Goal: Complete application form: Complete application form

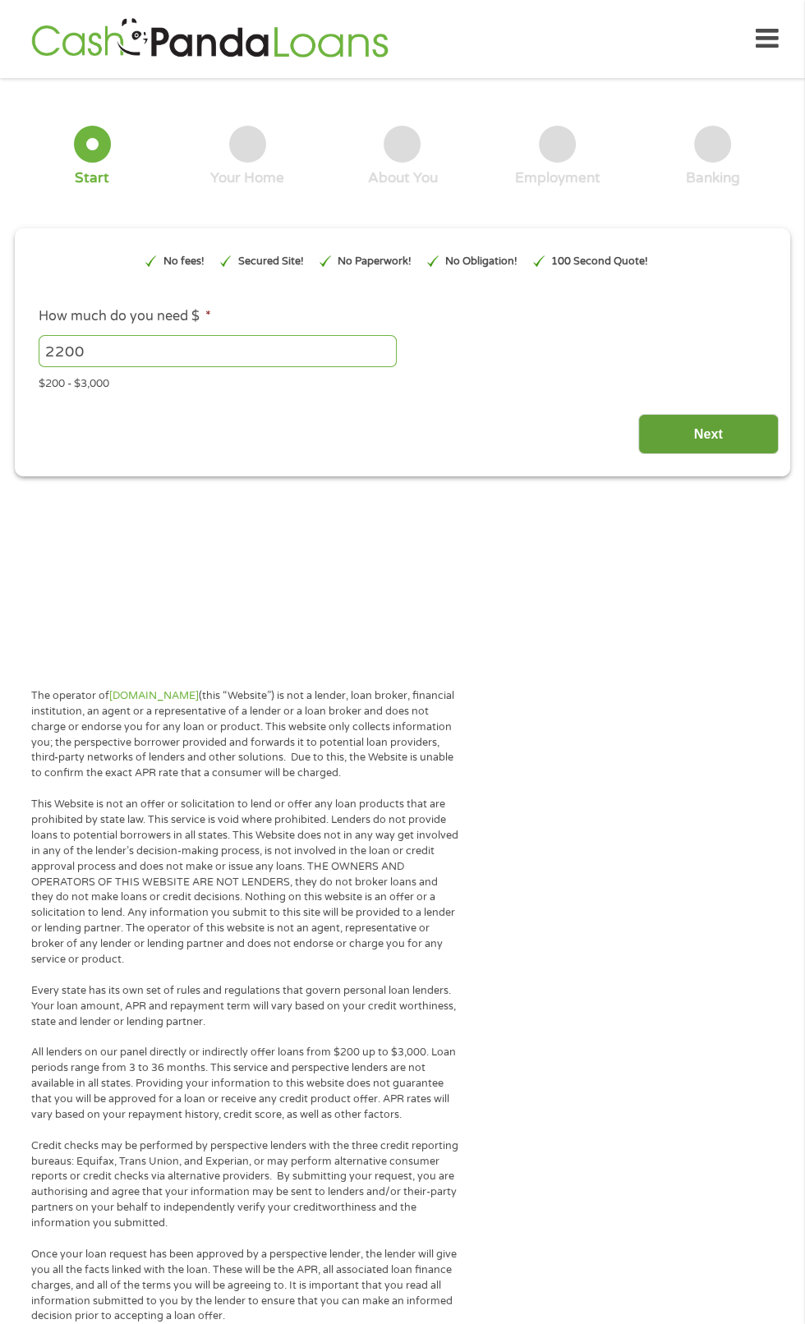
click at [732, 454] on input "Next" at bounding box center [708, 434] width 140 height 40
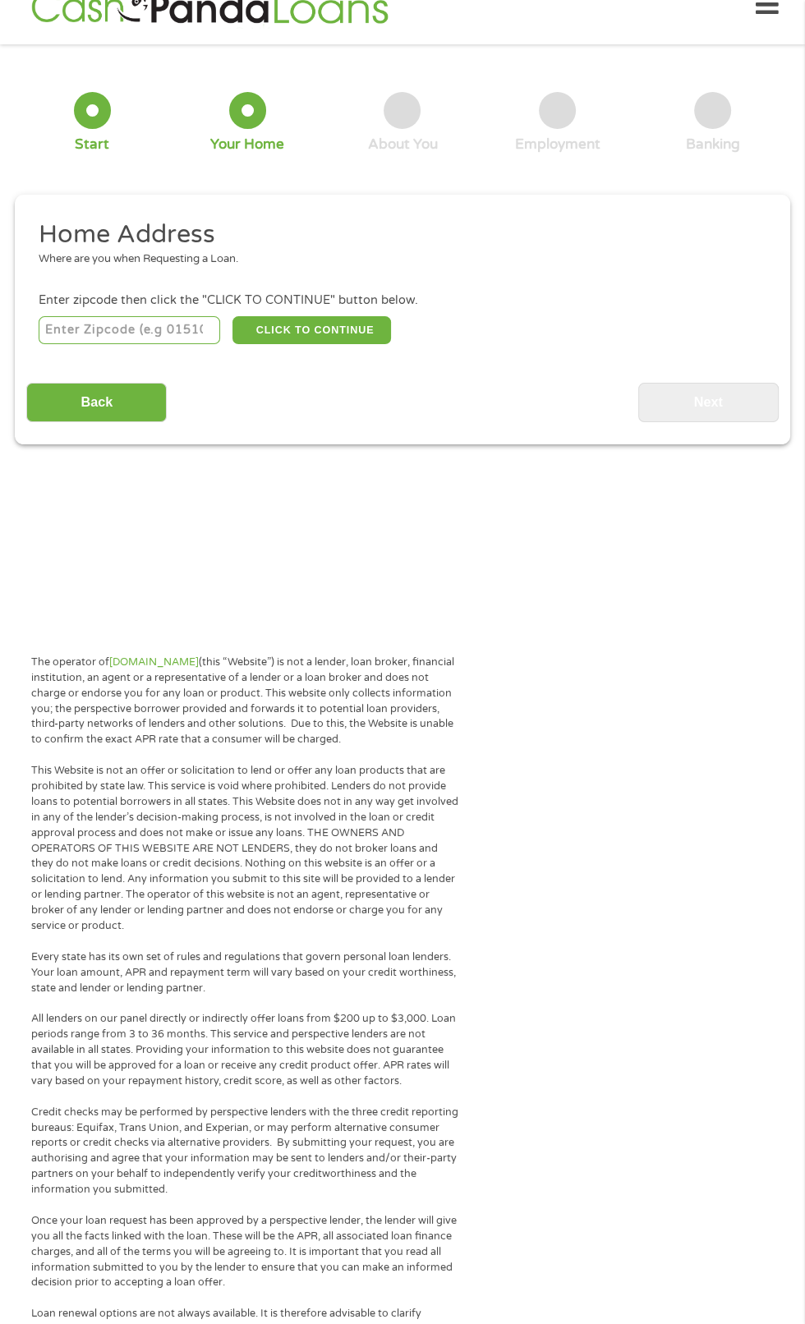
click at [163, 344] on input "number" at bounding box center [130, 330] width 182 height 28
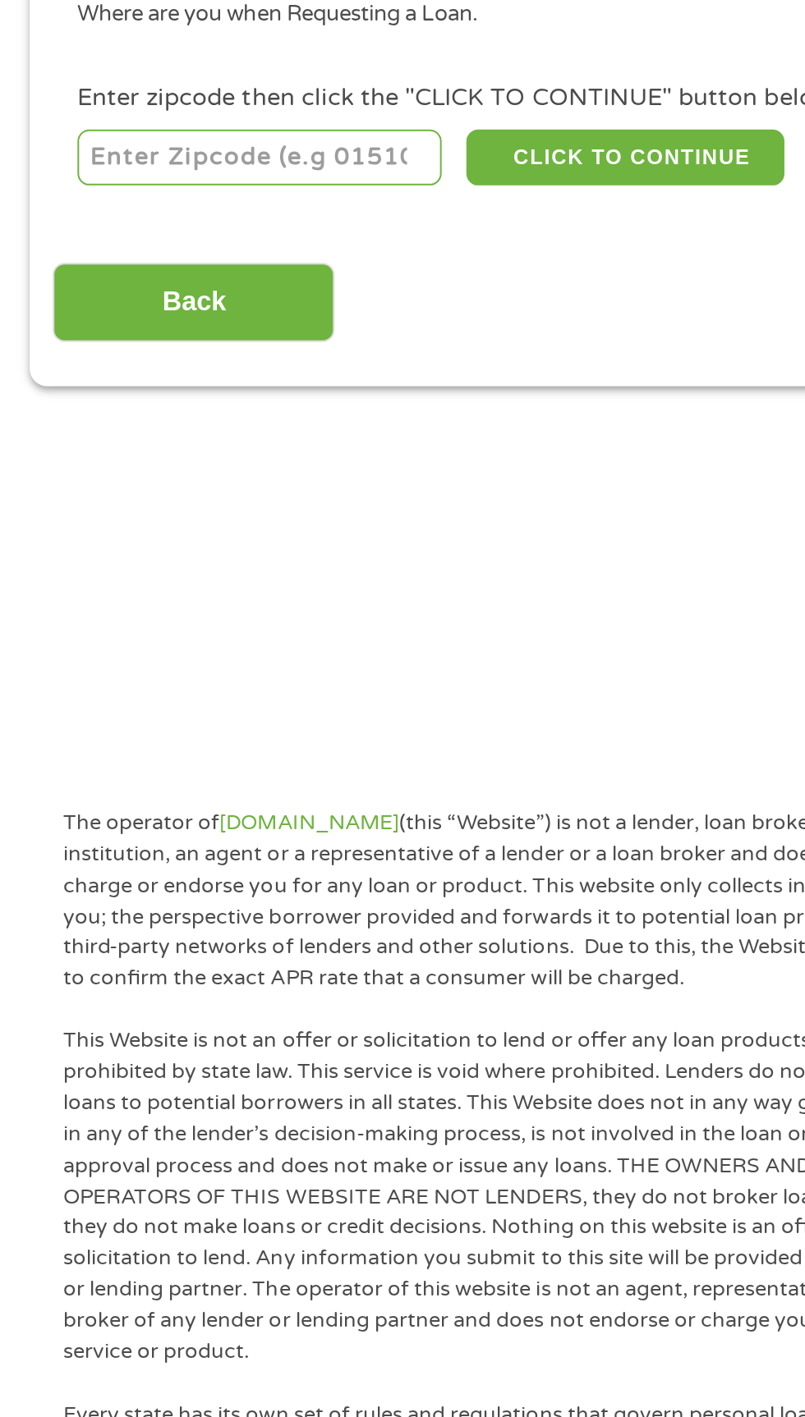
scroll to position [34, 0]
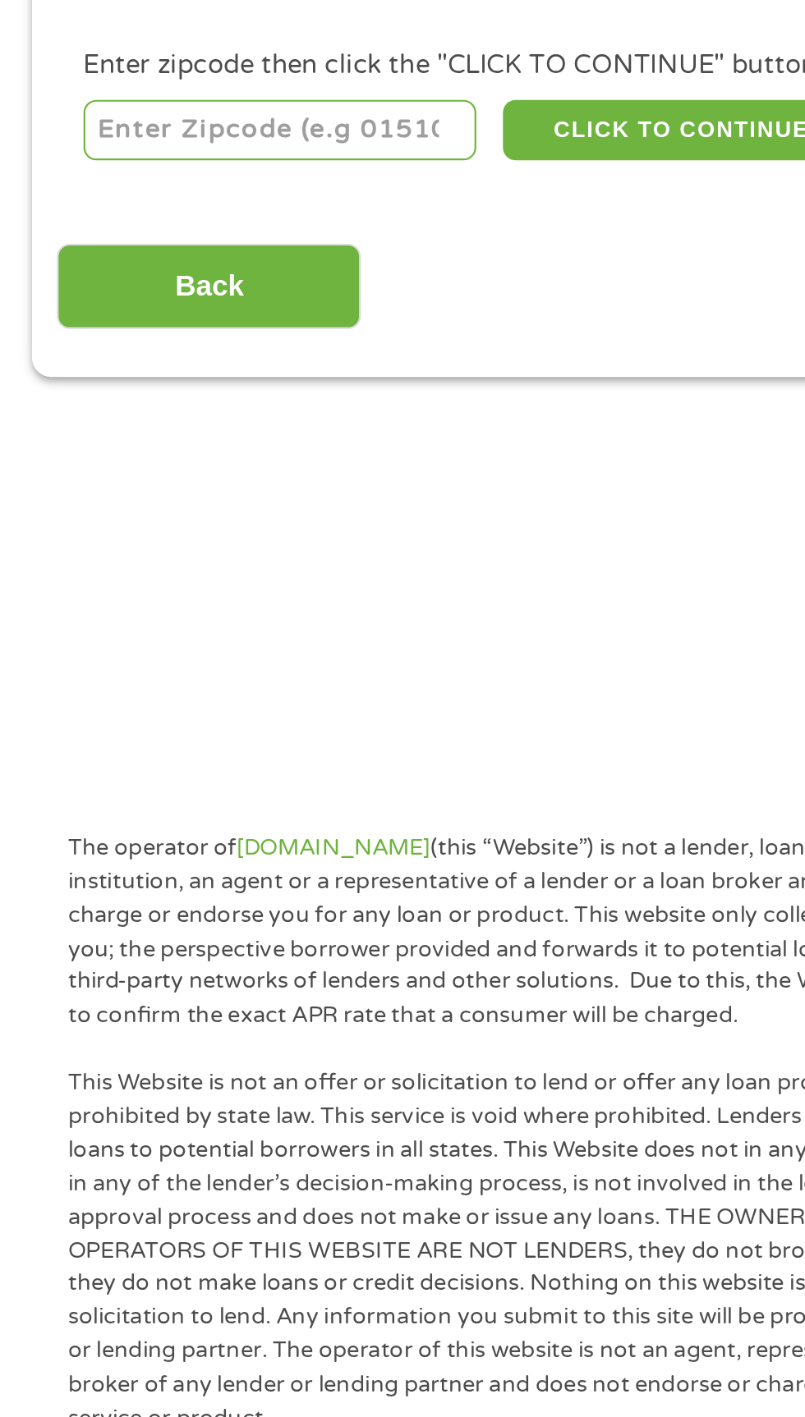
click at [140, 344] on input "number" at bounding box center [130, 330] width 182 height 28
type input "33062"
select select "[US_STATE]"
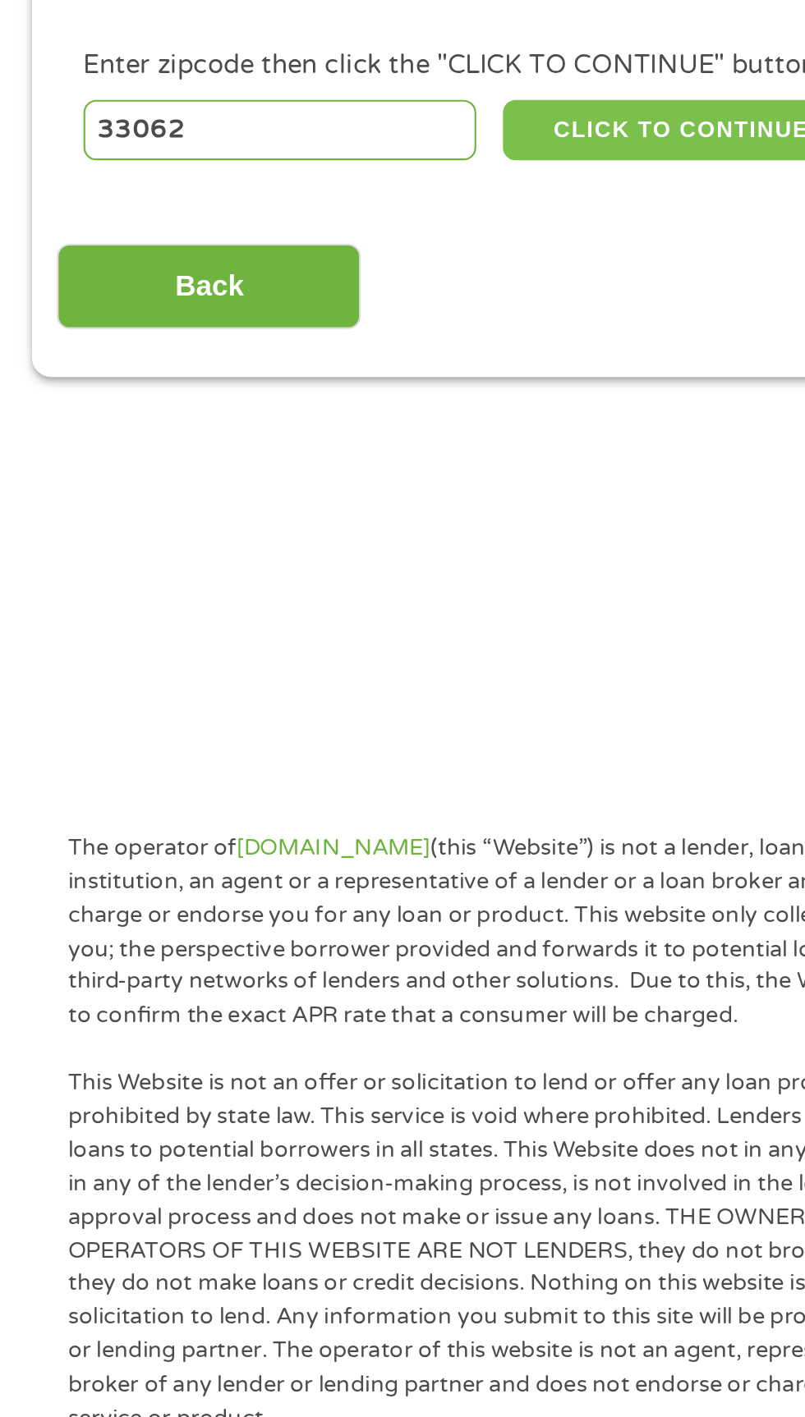
click at [336, 344] on button "CLICK TO CONTINUE" at bounding box center [311, 330] width 158 height 28
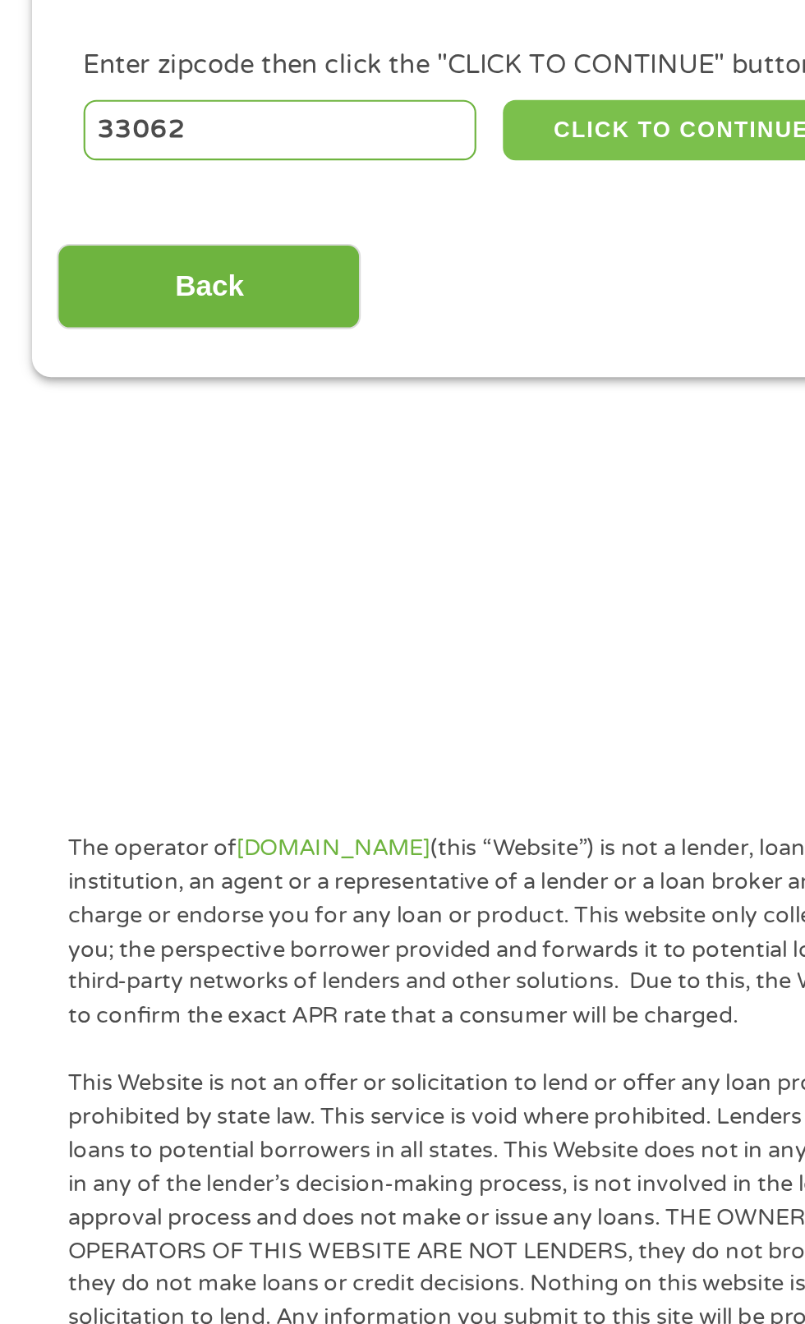
type input "33062"
type input "[GEOGRAPHIC_DATA]"
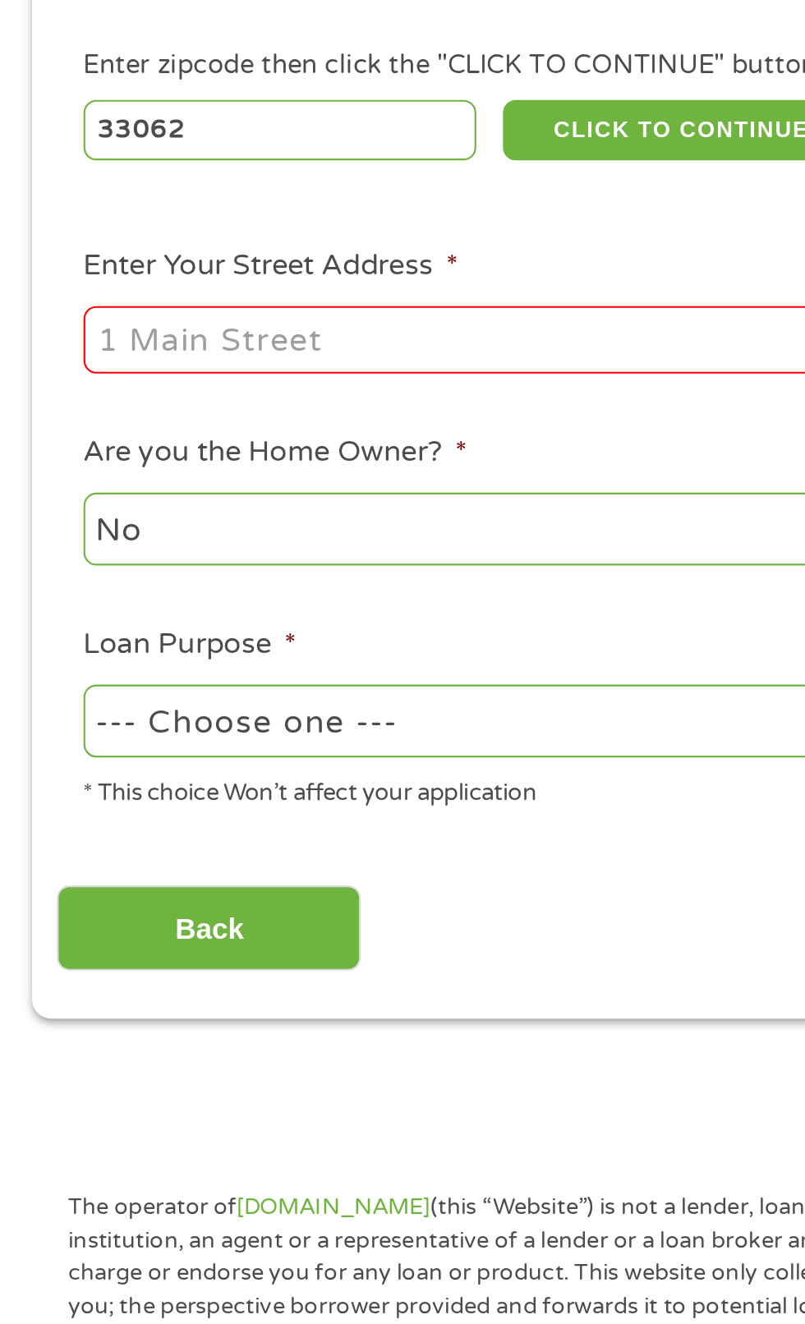
click at [96, 443] on input "Enter Your Street Address *" at bounding box center [215, 426] width 352 height 31
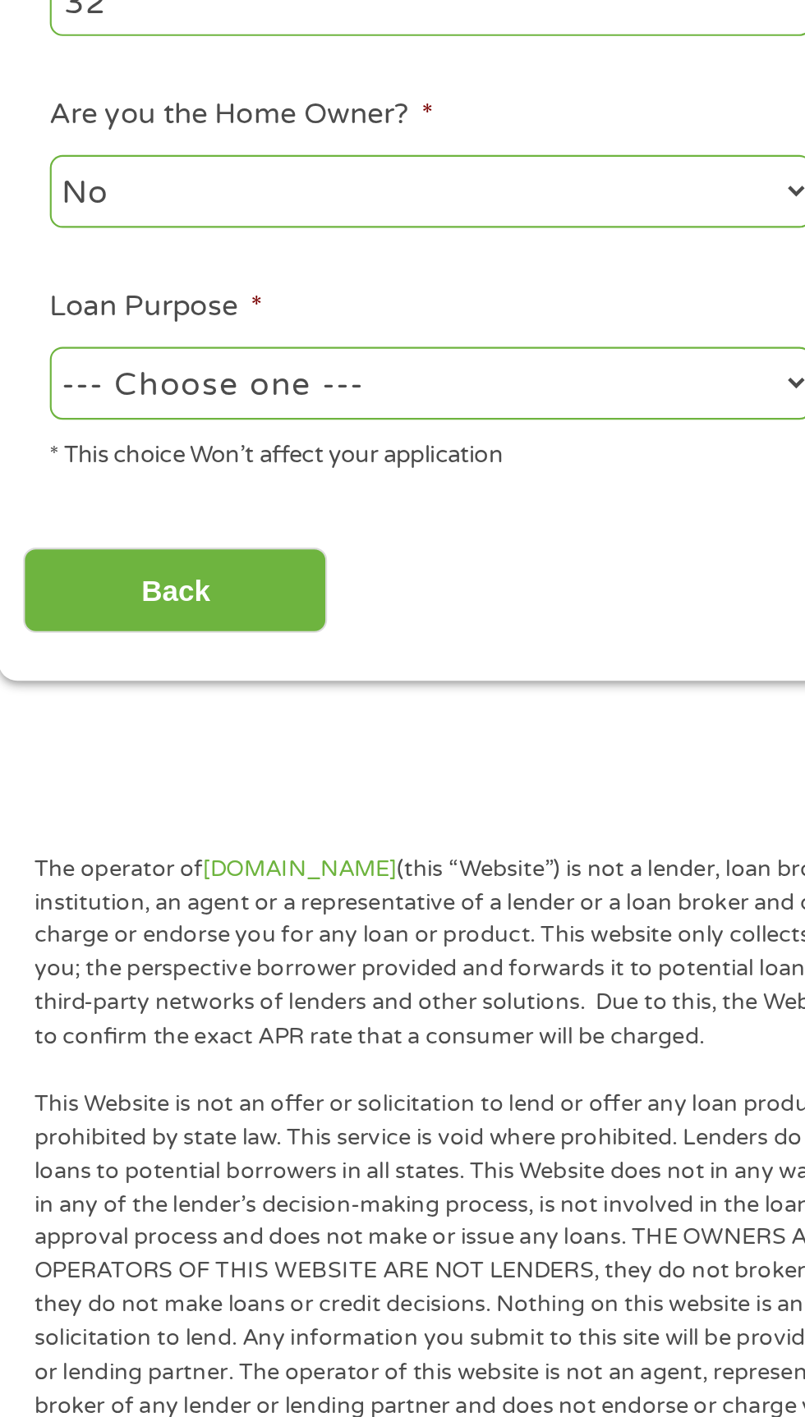
type input "[STREET_ADDRESS]"
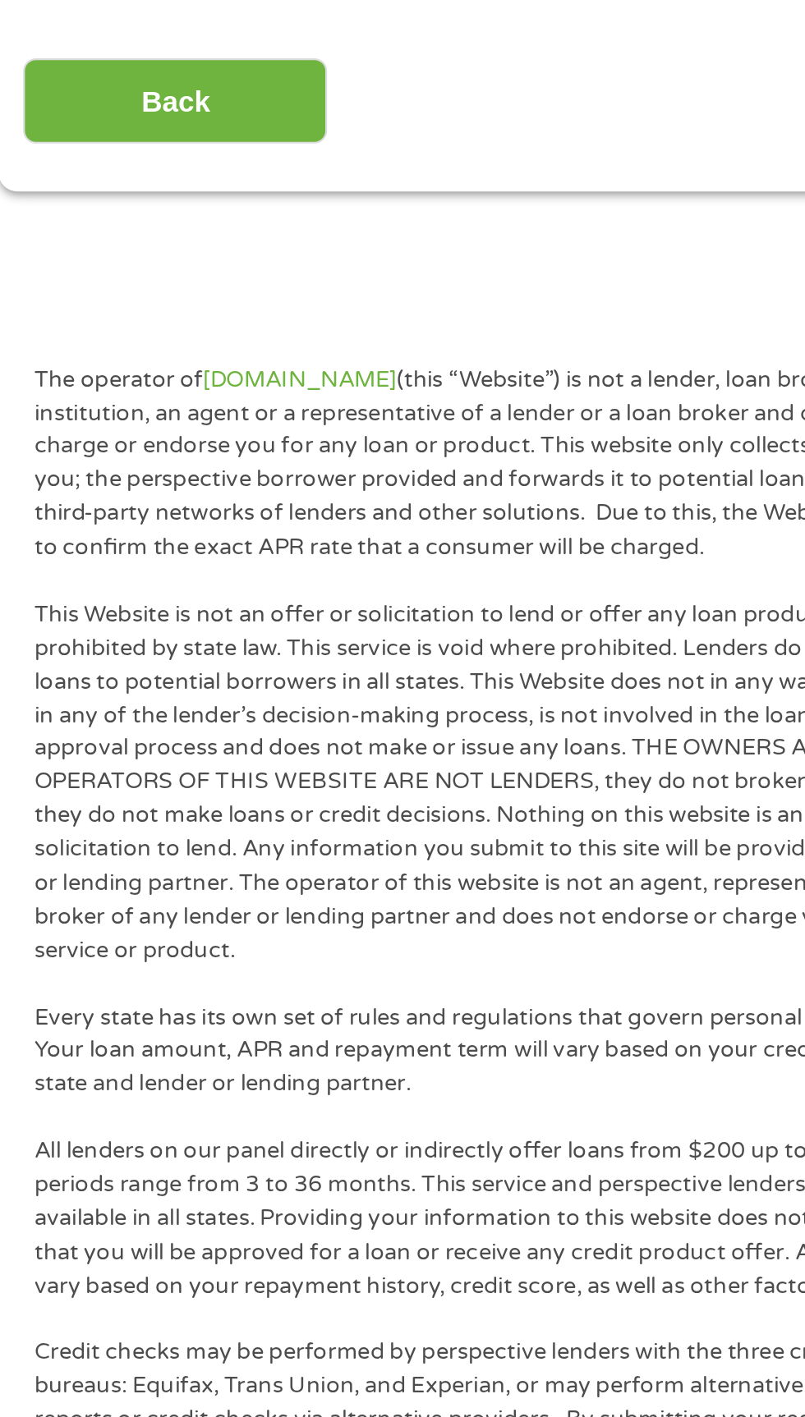
click at [256, 620] on select "--- Choose one --- Pay Bills Debt Consolidation Home Improvement Major Purchase…" at bounding box center [215, 603] width 352 height 34
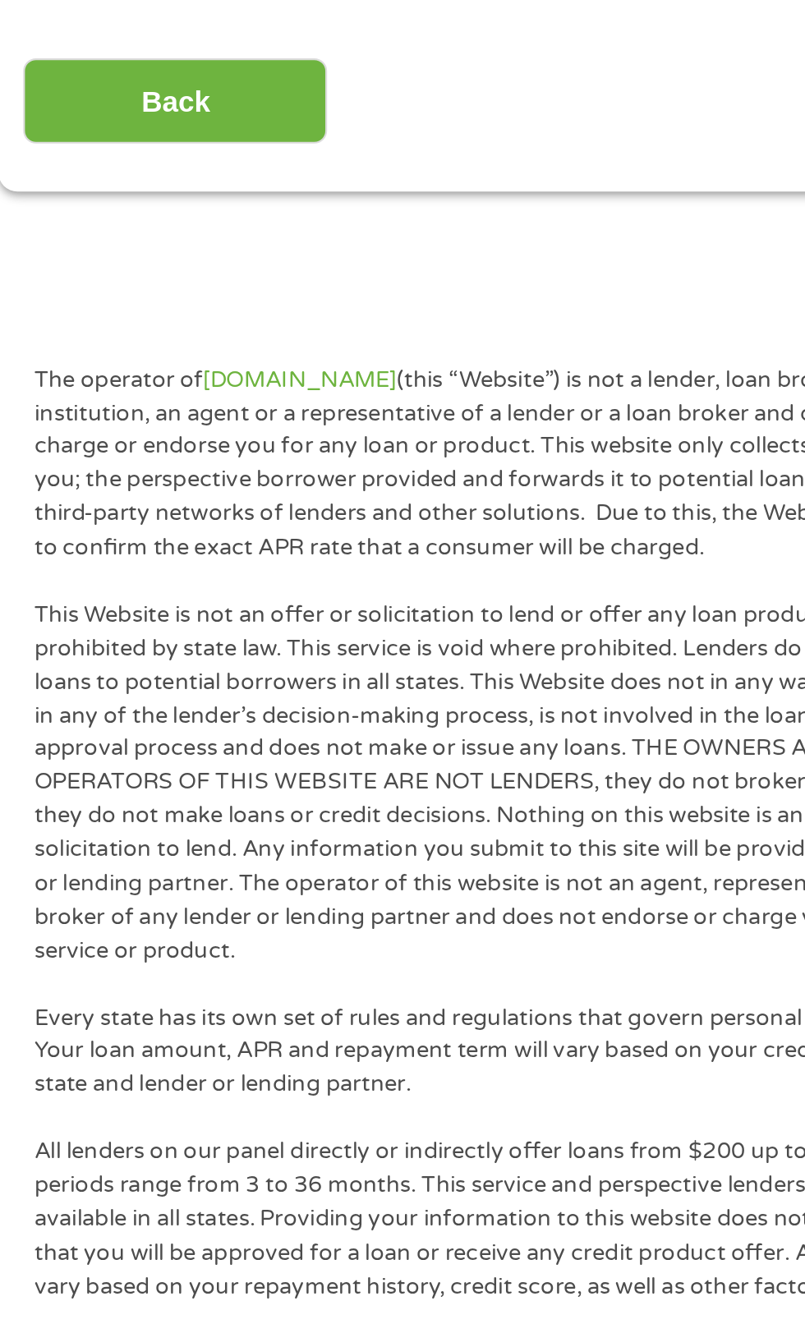
select select "paybills"
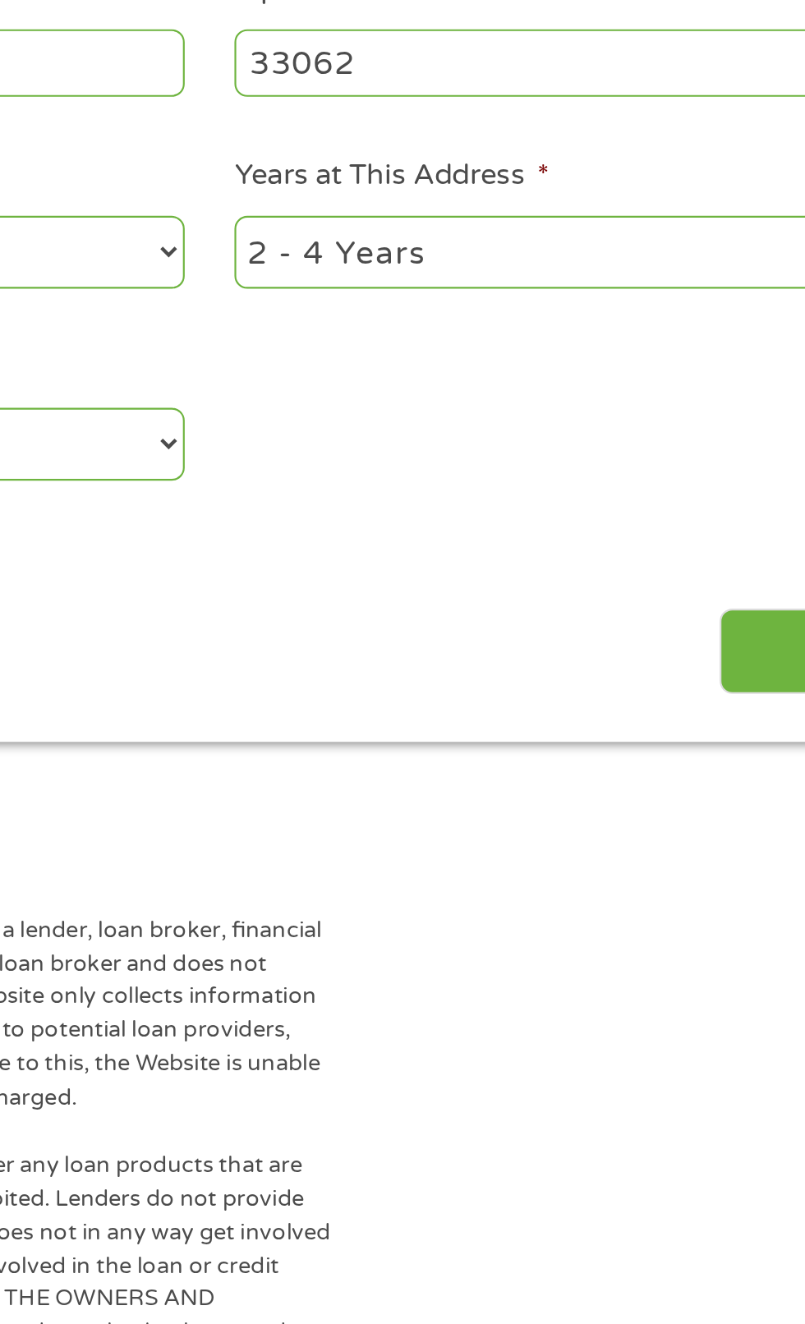
scroll to position [316, 0]
click at [557, 249] on select "1 Year or less 1 - 2 Years 2 - 4 Years Over 4 Years" at bounding box center [590, 232] width 352 height 34
select select "60months"
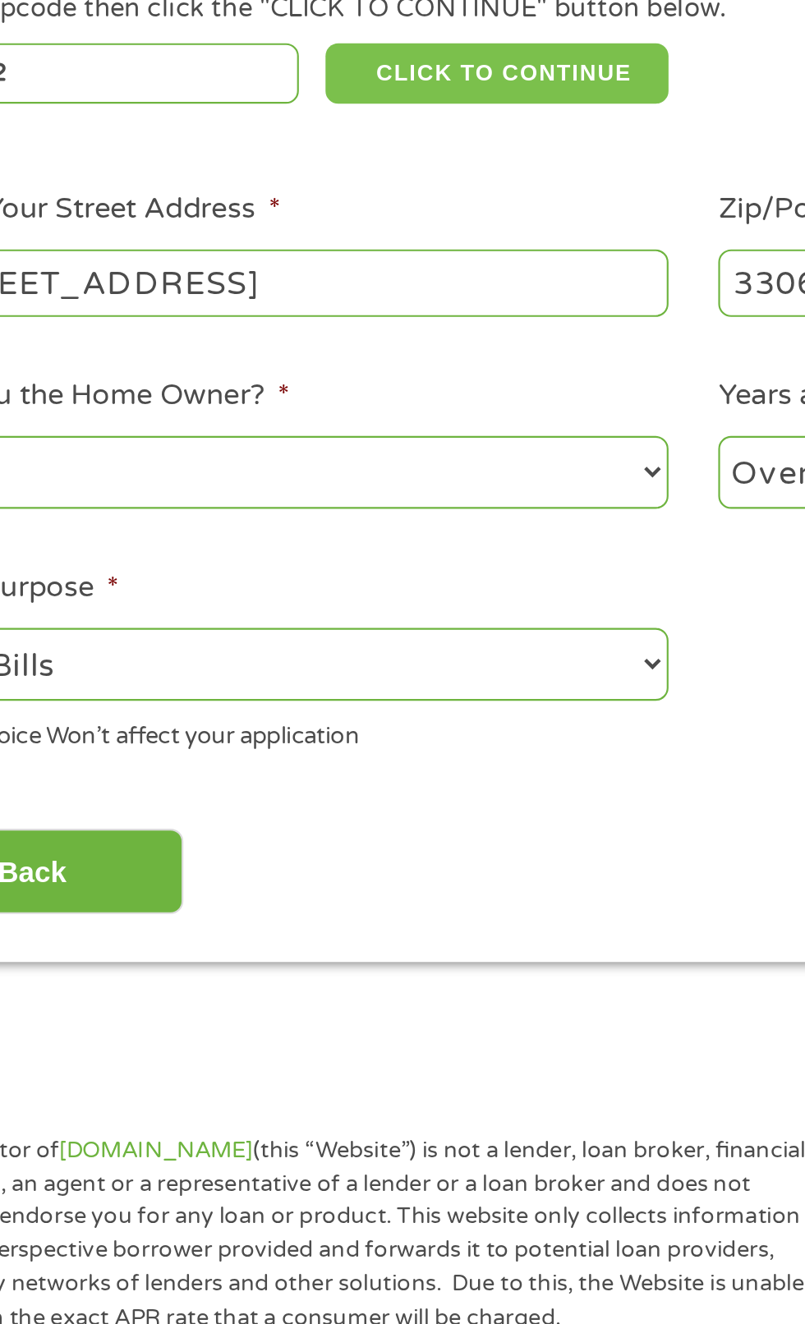
click at [331, 62] on button "CLICK TO CONTINUE" at bounding box center [311, 48] width 158 height 28
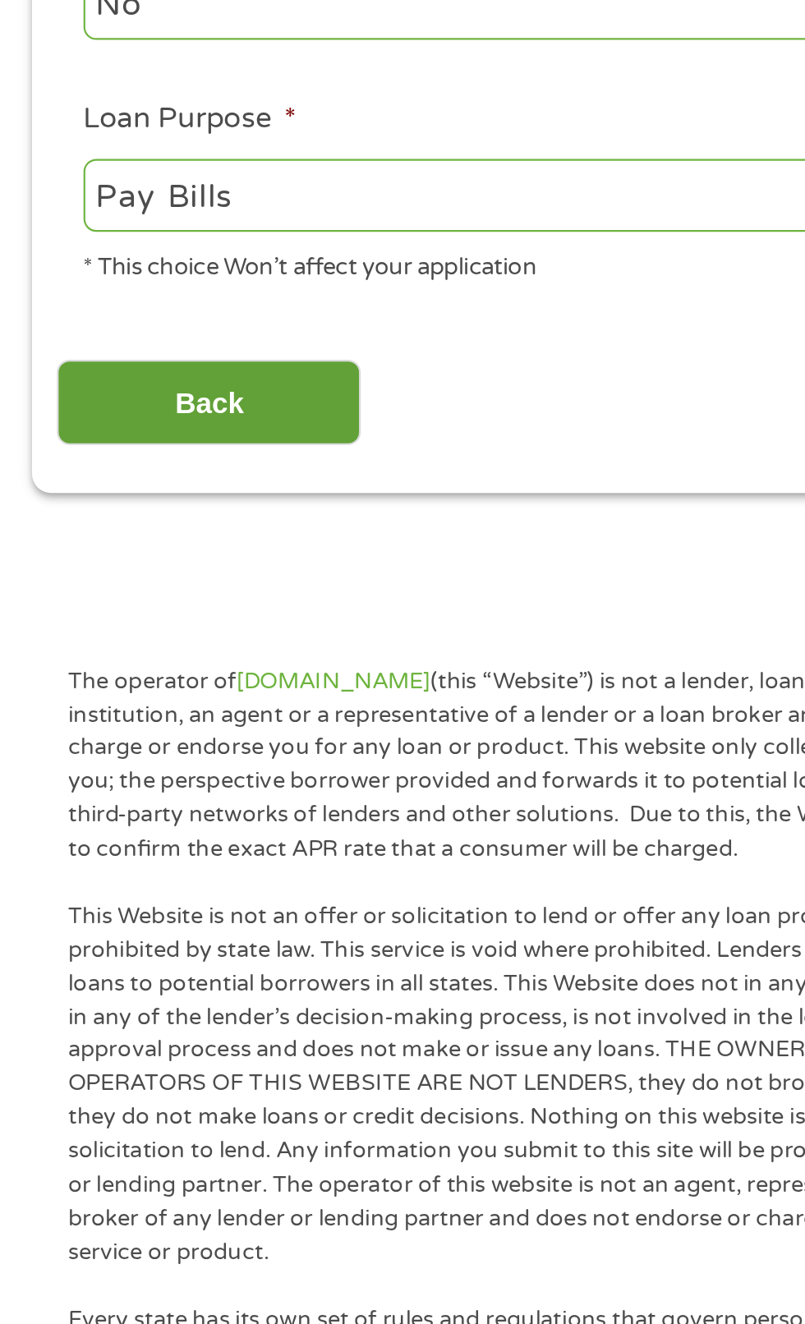
click at [119, 437] on input "Back" at bounding box center [96, 417] width 140 height 40
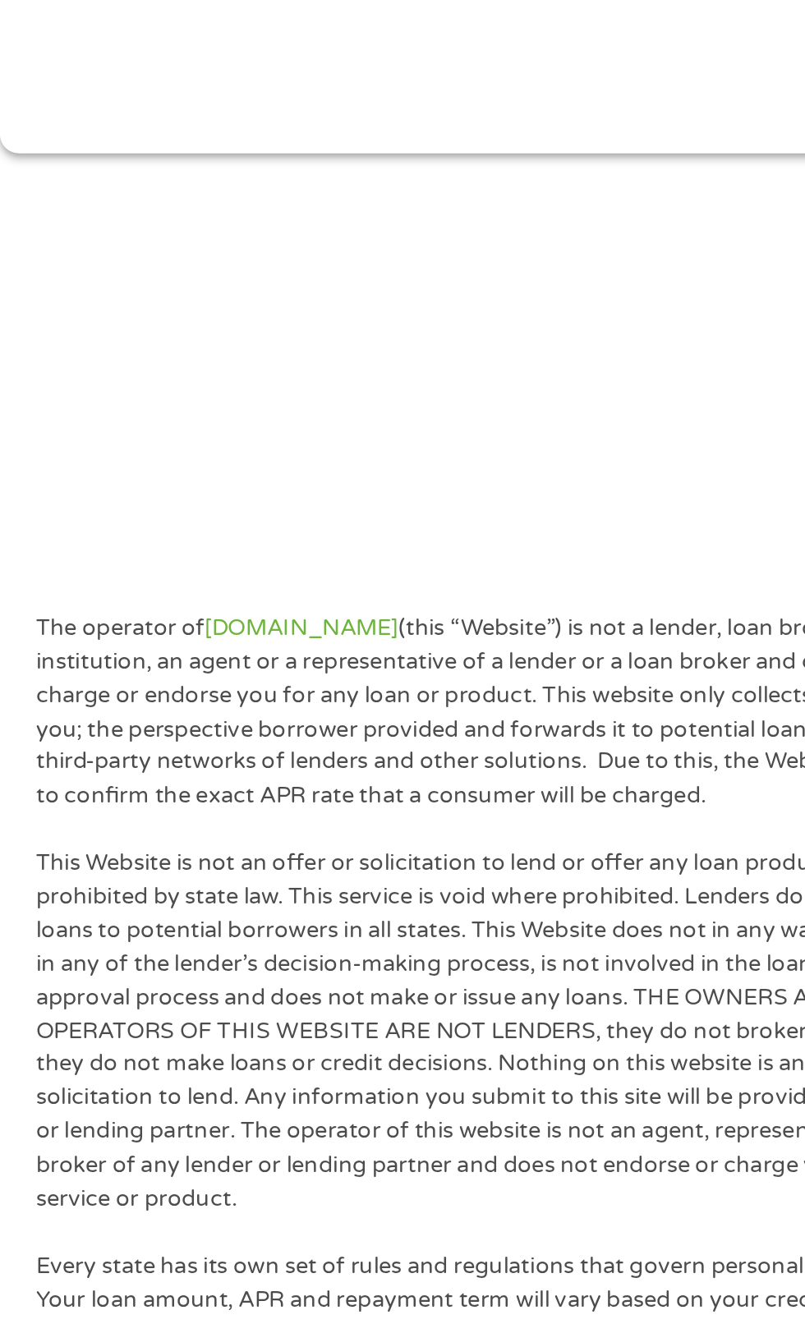
click at [112, 606] on p "The operator of Cashpandaloans.com (this “Website”) is not a lender, loan broke…" at bounding box center [245, 559] width 428 height 93
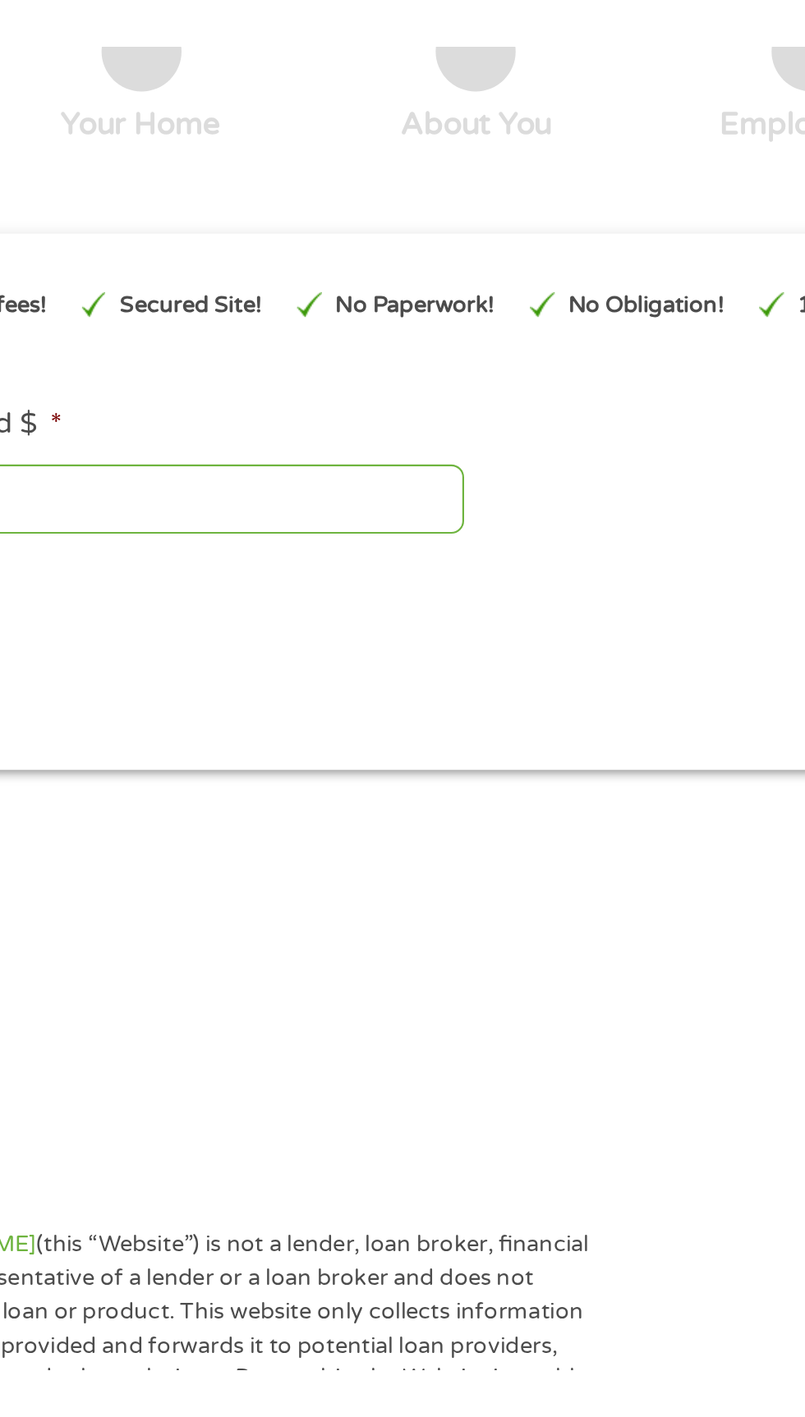
scroll to position [39, 0]
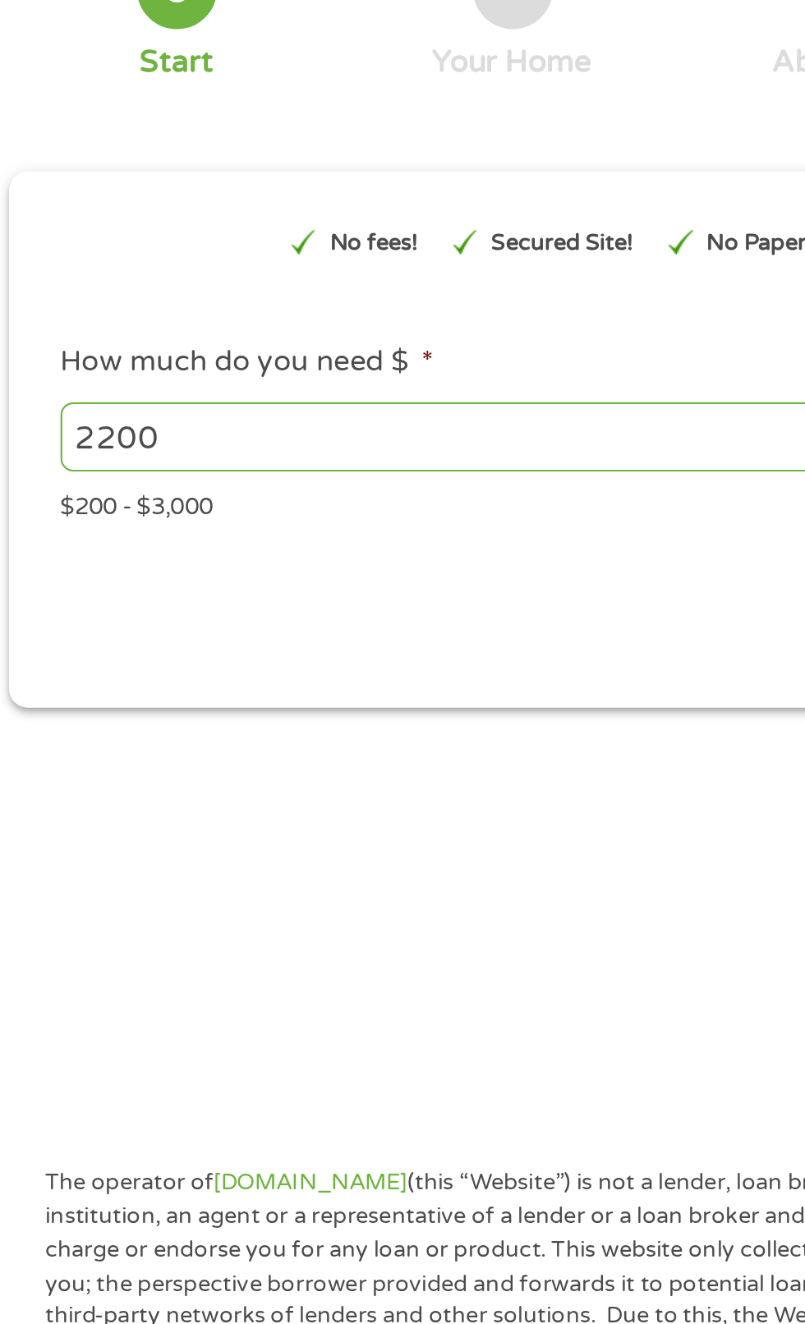
click at [246, 328] on input "2200" at bounding box center [218, 311] width 358 height 31
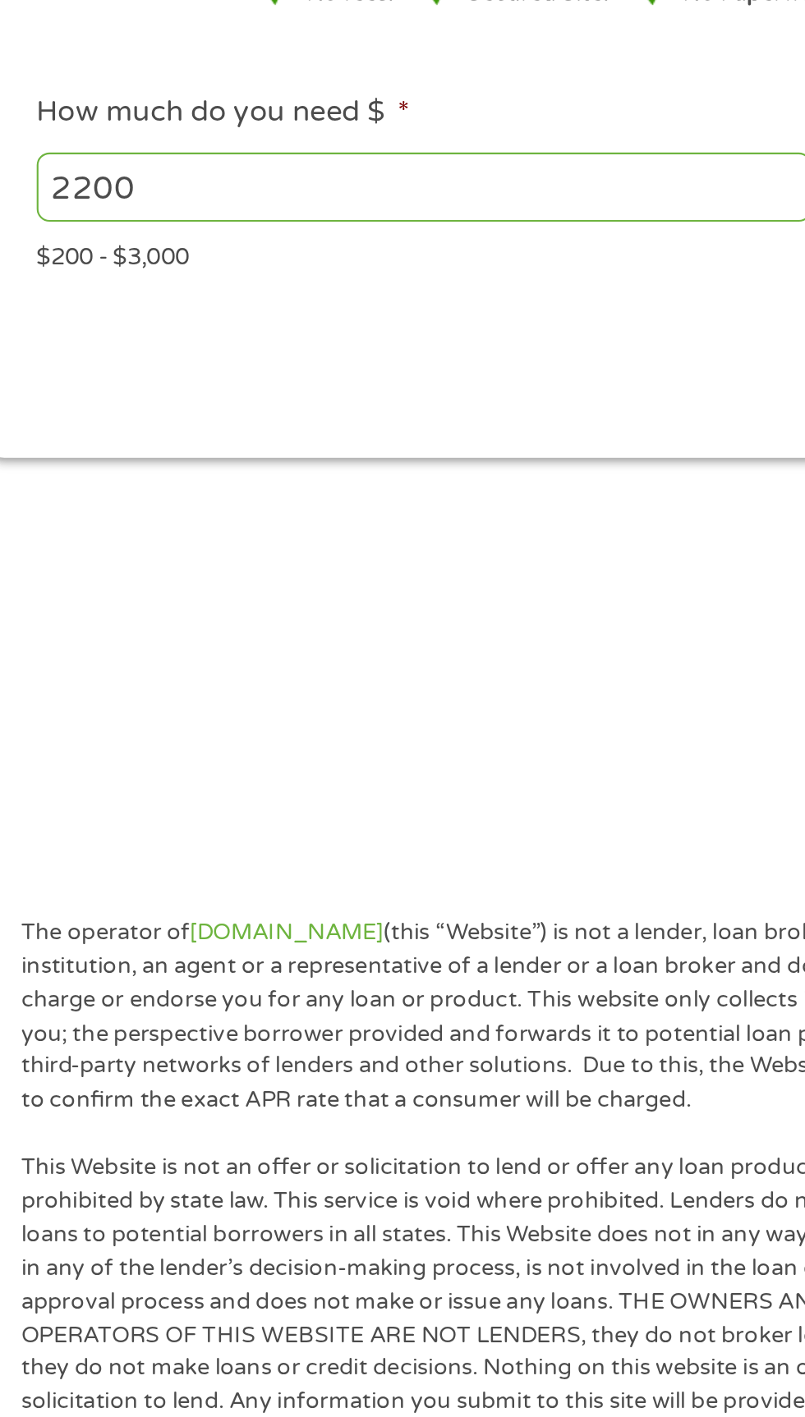
click at [310, 328] on input "2200" at bounding box center [218, 311] width 358 height 31
click at [301, 328] on input "2200" at bounding box center [218, 311] width 358 height 31
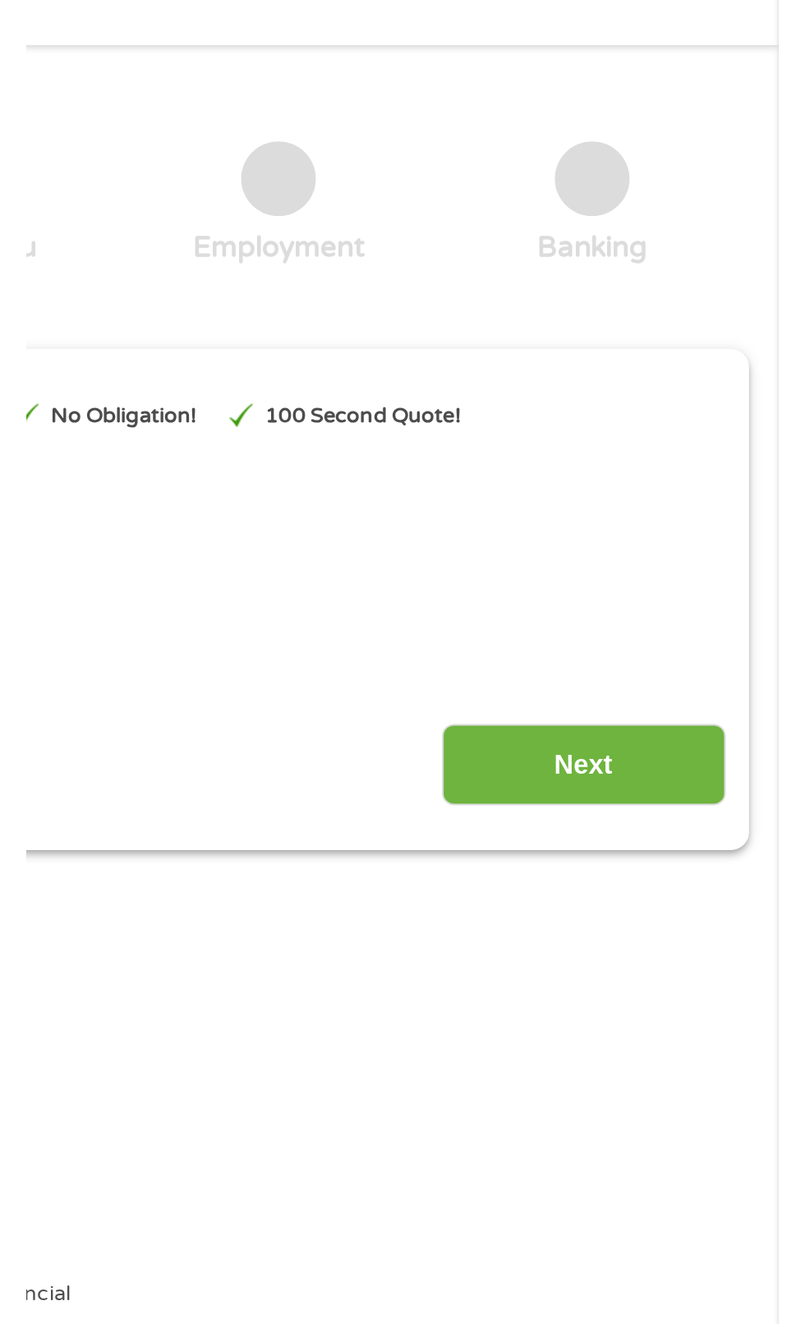
scroll to position [0, 0]
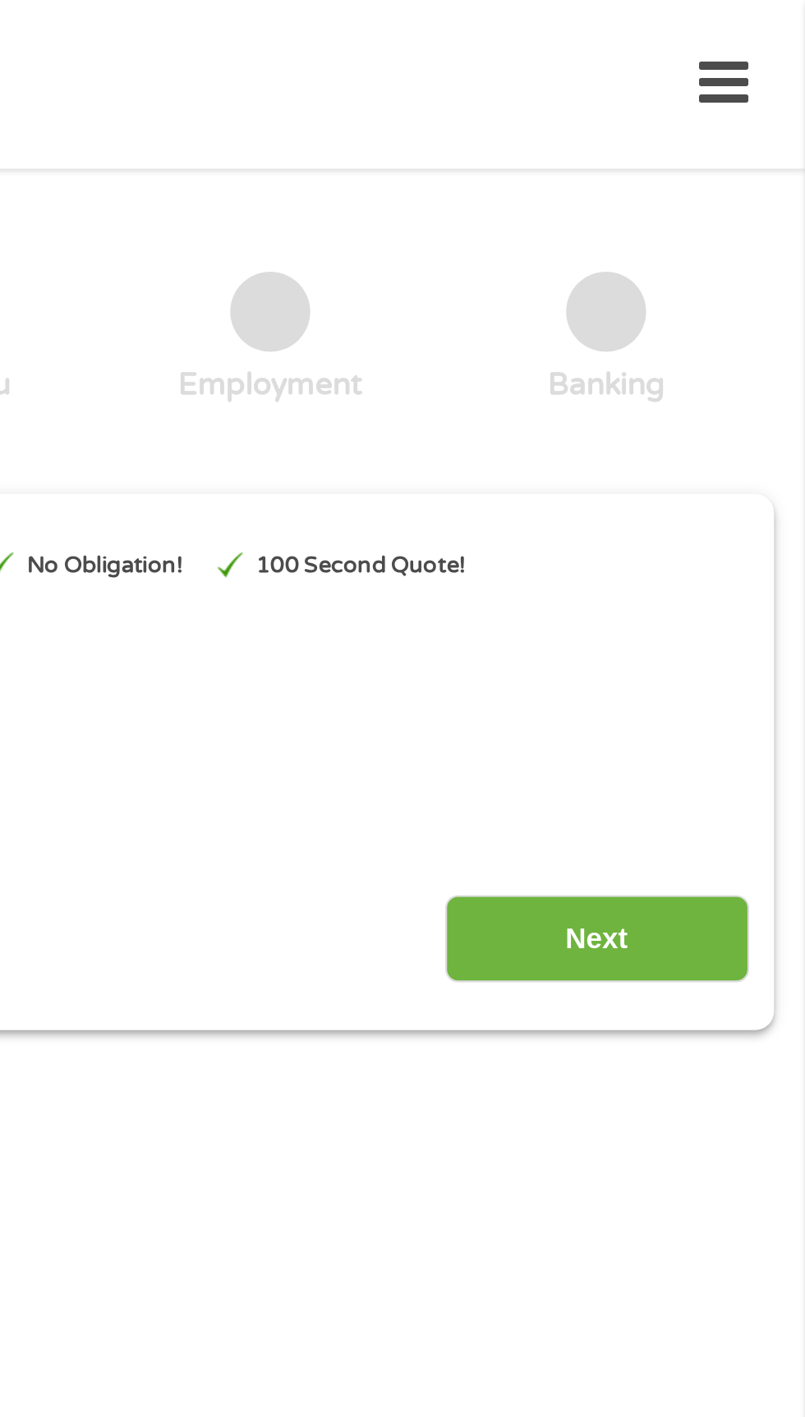
click at [769, 45] on icon at bounding box center [766, 39] width 23 height 40
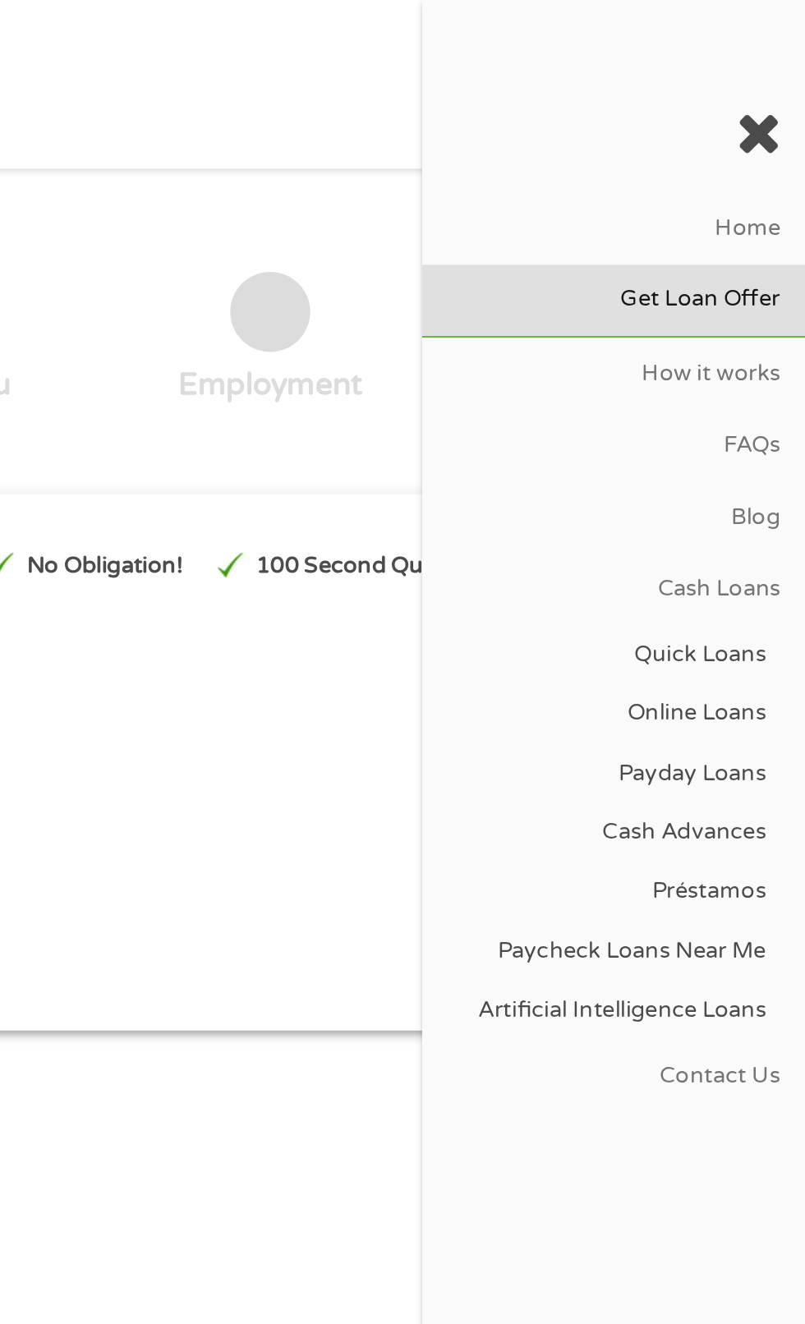
click at [749, 155] on link "Get Loan Offer" at bounding box center [715, 138] width 177 height 33
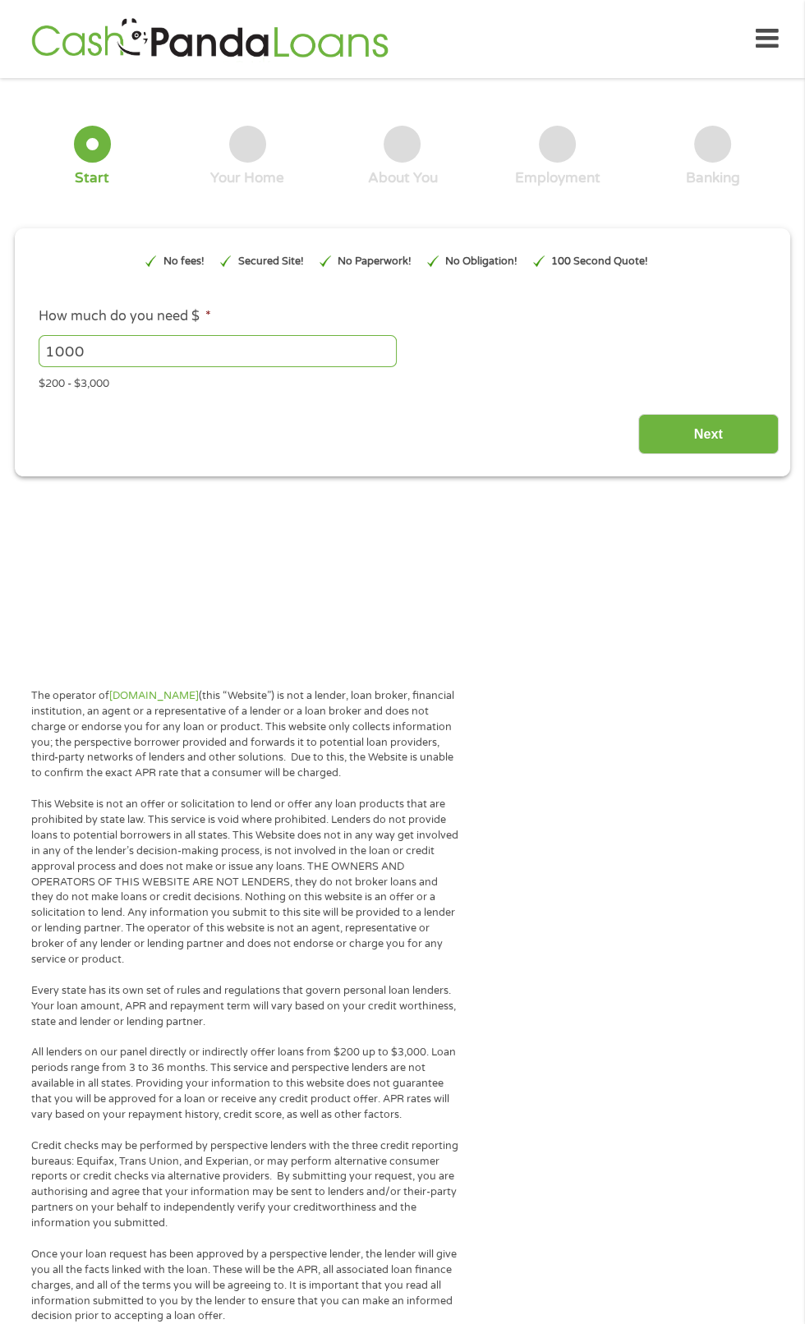
type input "EAIaIQobChMI1eCw64b0jwMVh6laBR1AXiwEEAAYAiAAEgIZE_D_BwE"
click at [176, 366] on input "1000" at bounding box center [218, 350] width 358 height 31
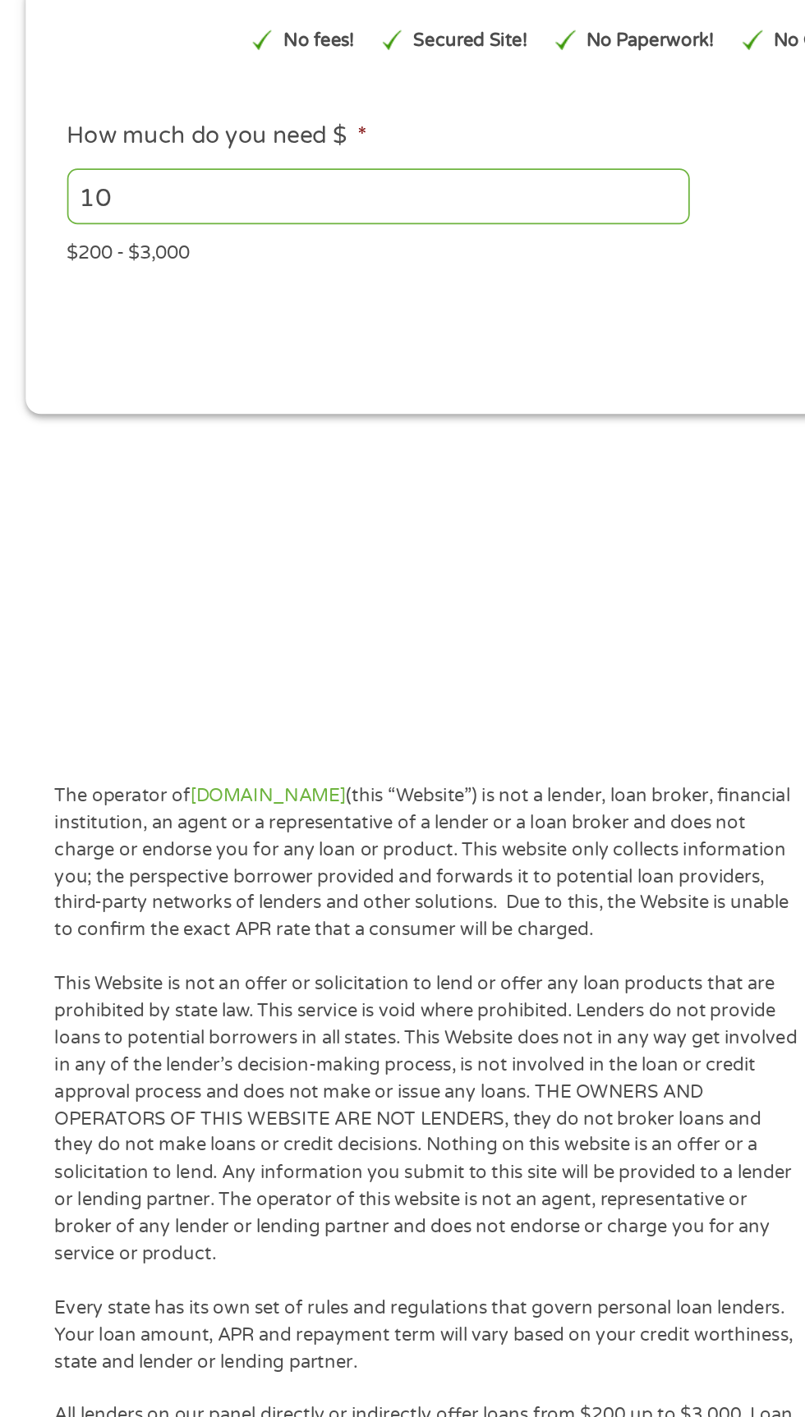
type input "1"
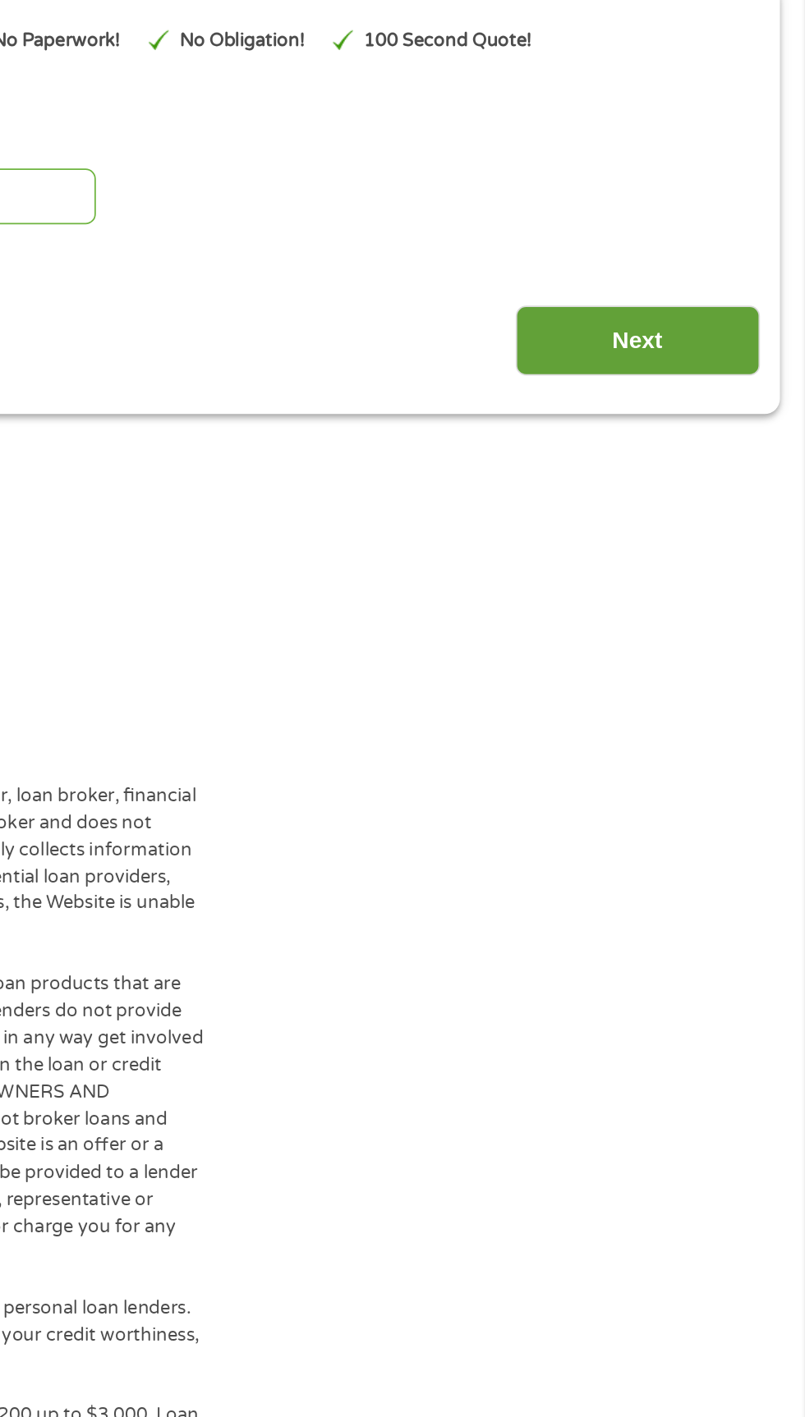
type input "2200"
click at [718, 454] on input "Next" at bounding box center [708, 434] width 140 height 40
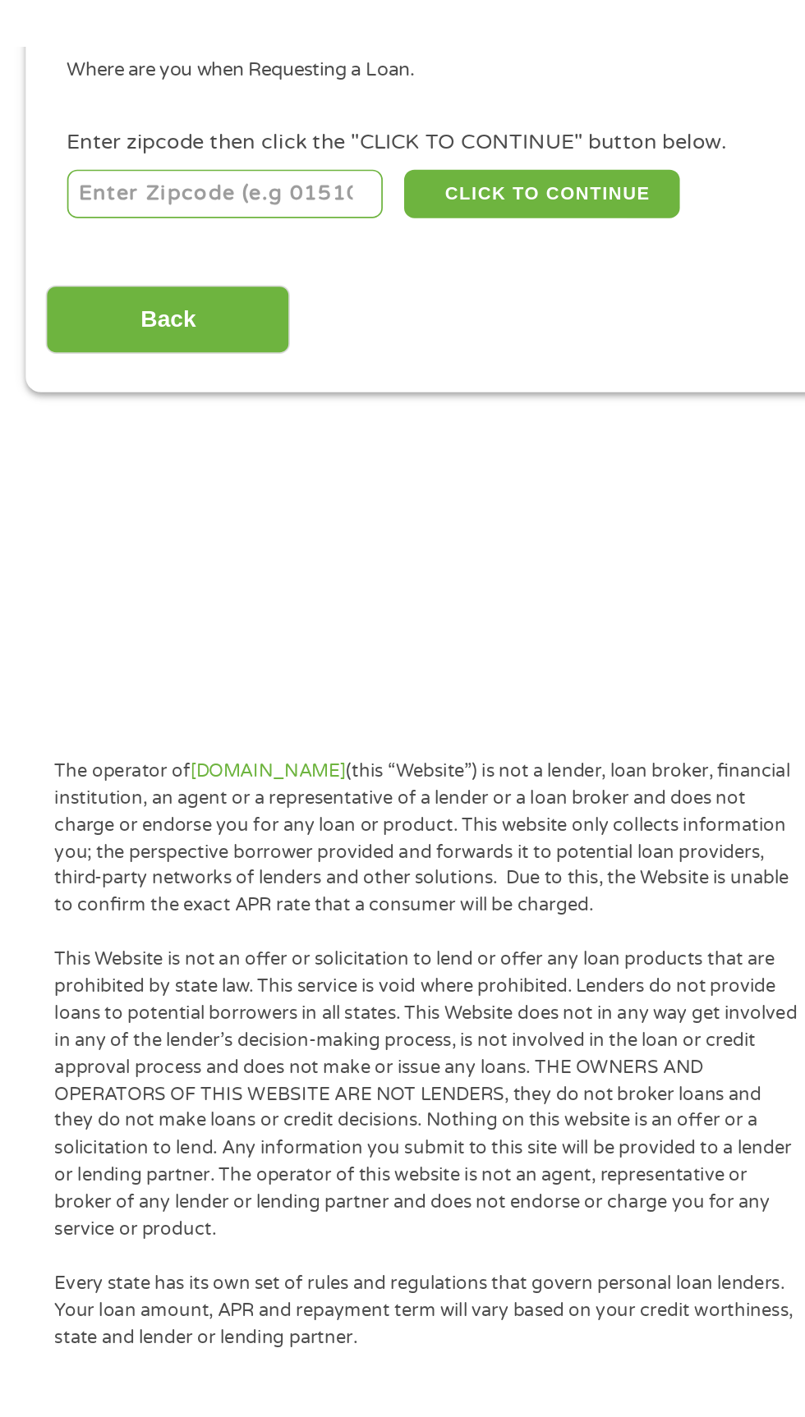
scroll to position [34, 0]
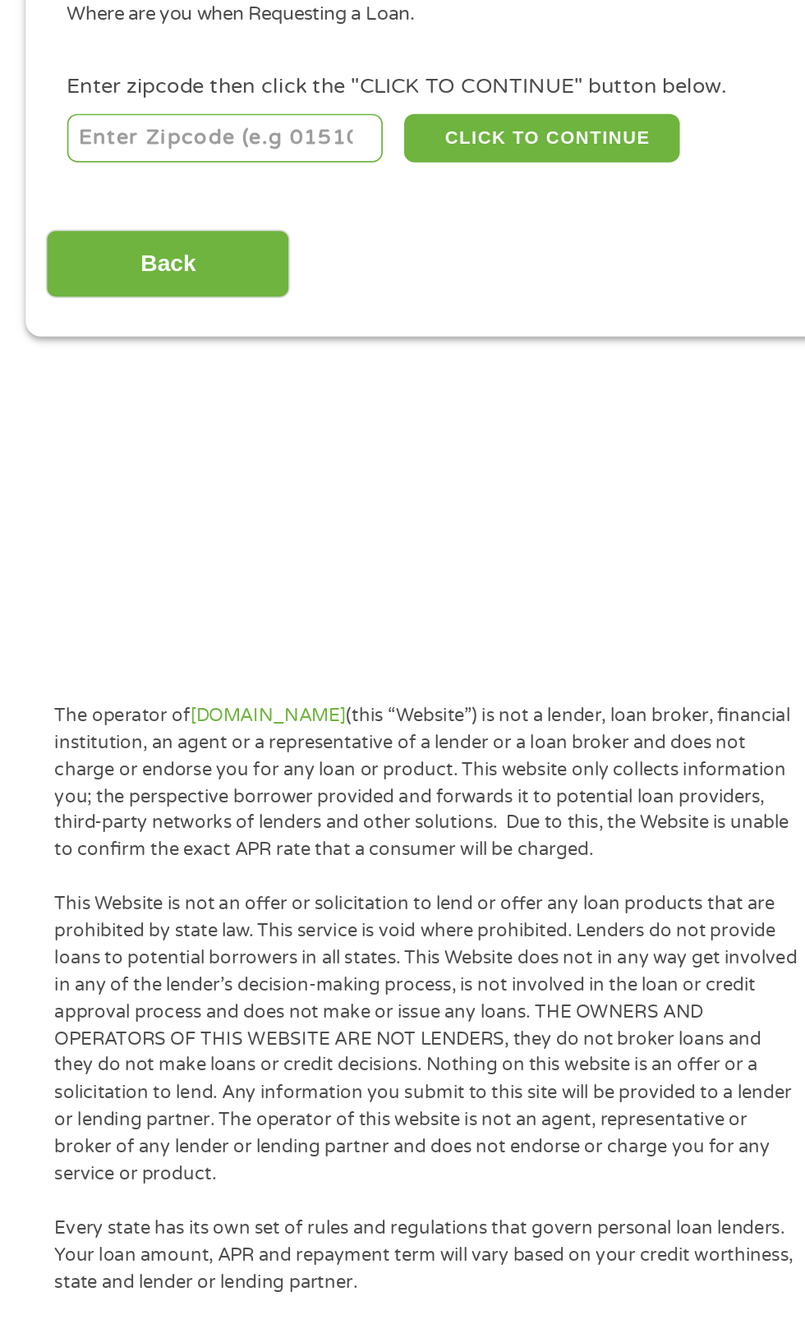
click at [131, 344] on input "number" at bounding box center [130, 330] width 182 height 28
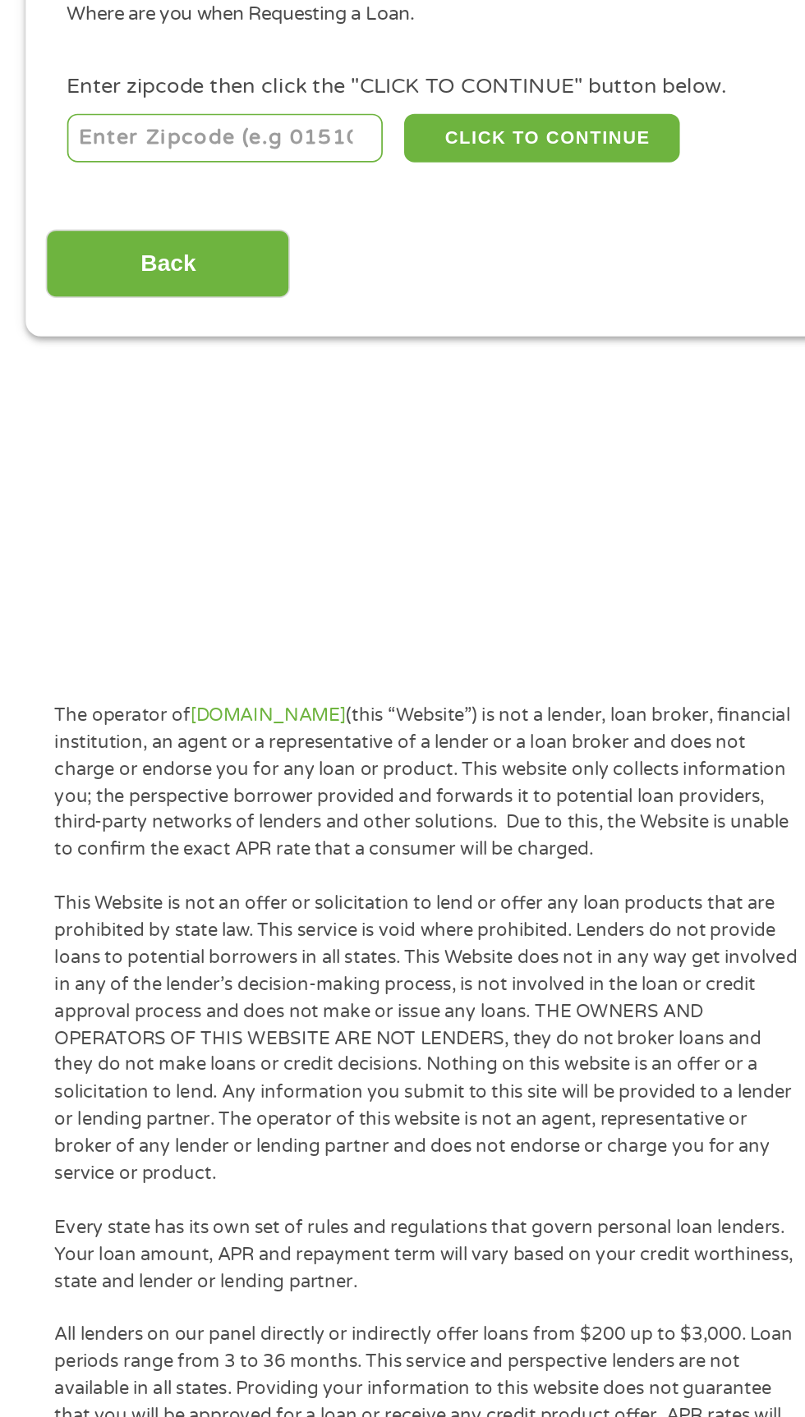
type input "33062"
select select "[US_STATE]"
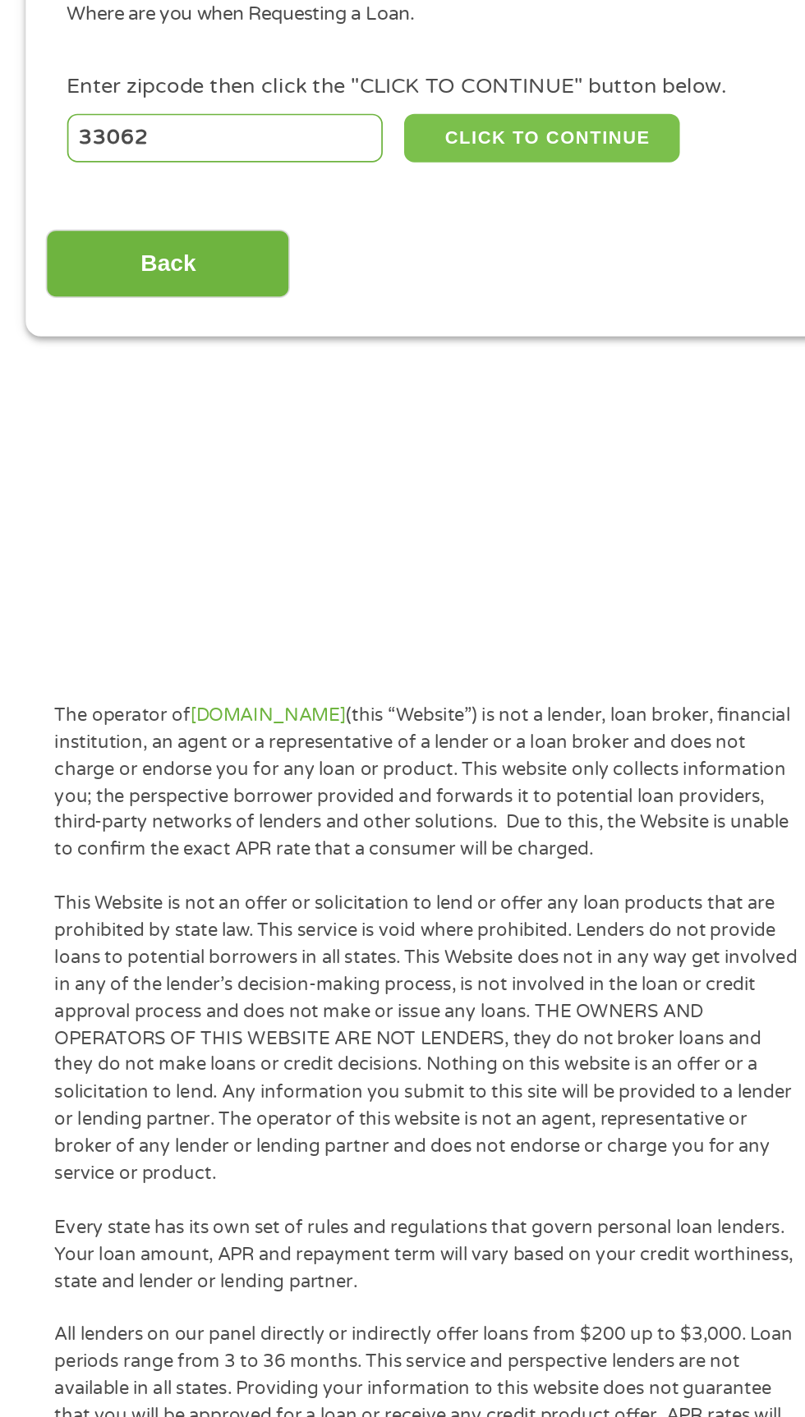
click at [361, 344] on button "CLICK TO CONTINUE" at bounding box center [311, 330] width 158 height 28
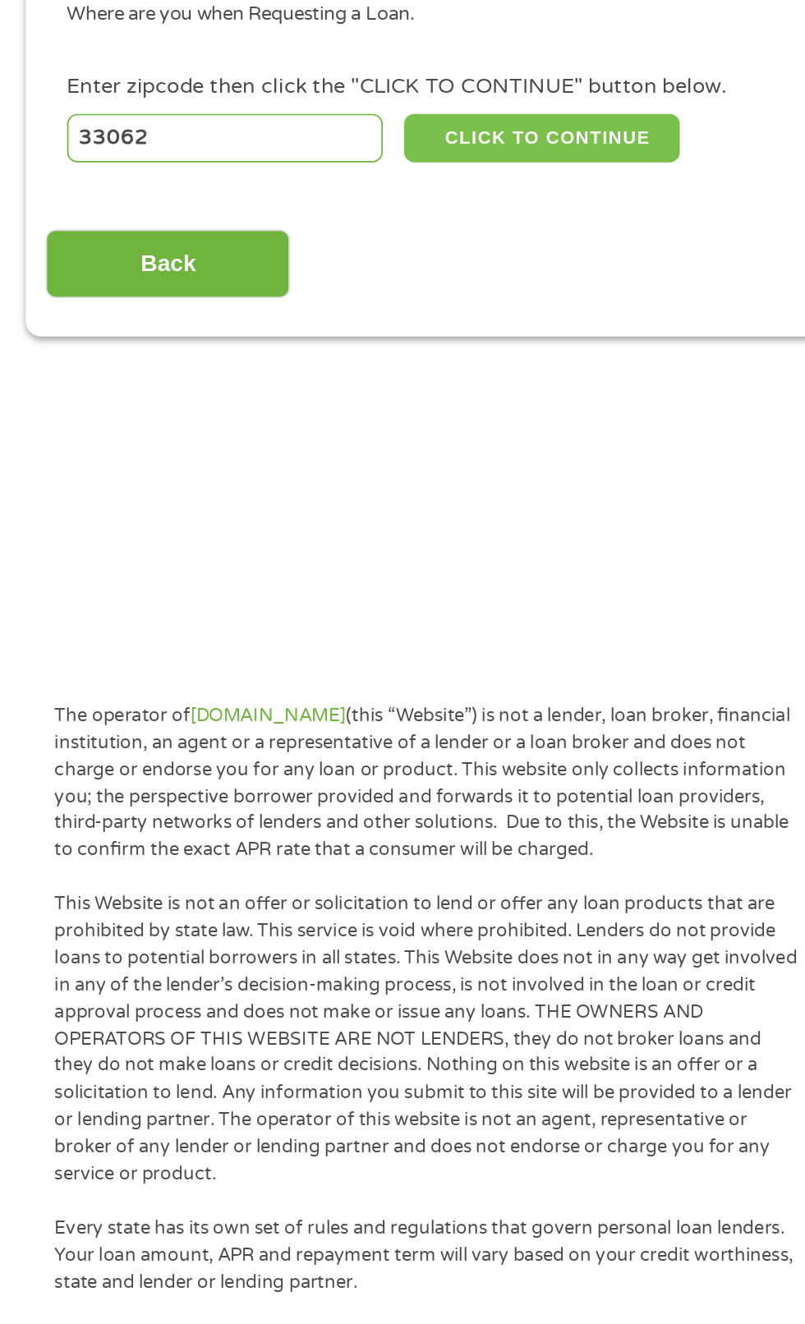
type input "33062"
type input "[GEOGRAPHIC_DATA]"
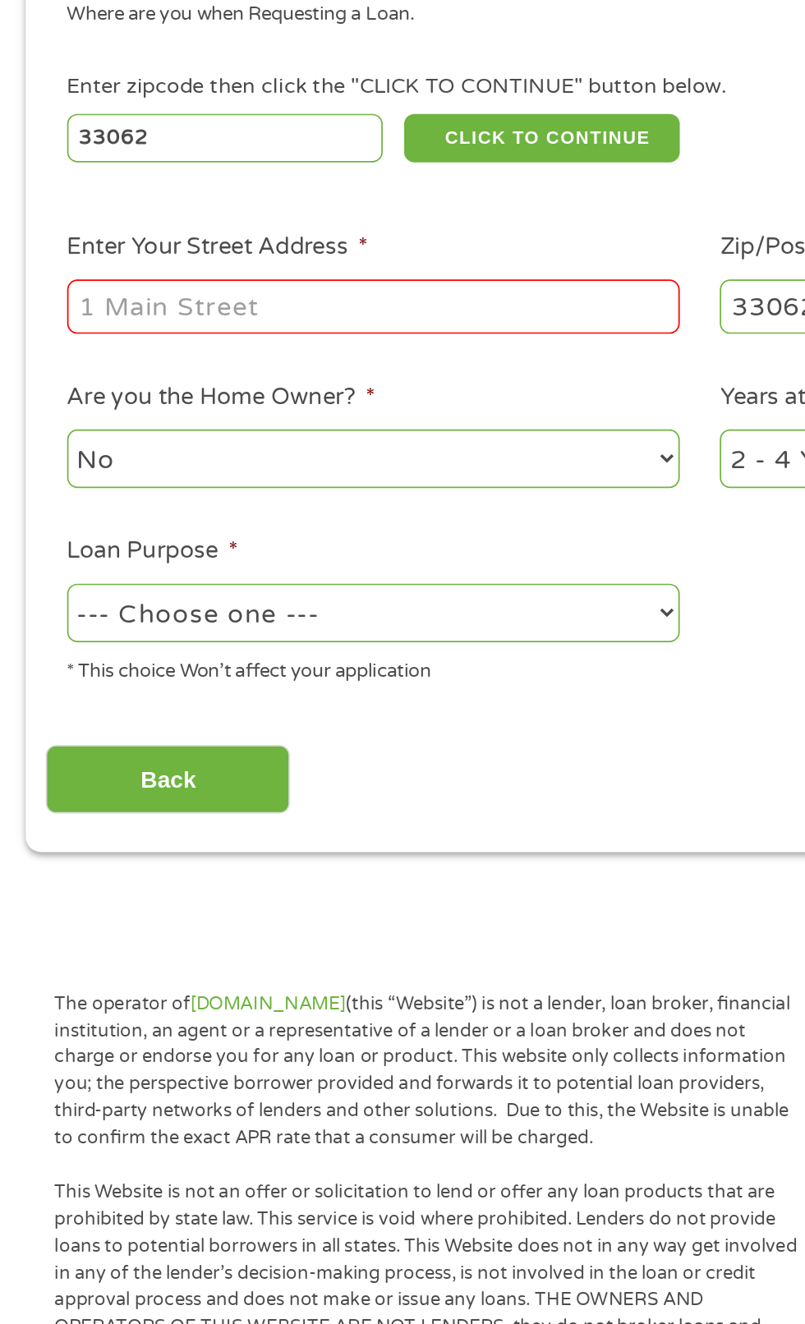
click at [101, 443] on input "Enter Your Street Address *" at bounding box center [215, 426] width 352 height 31
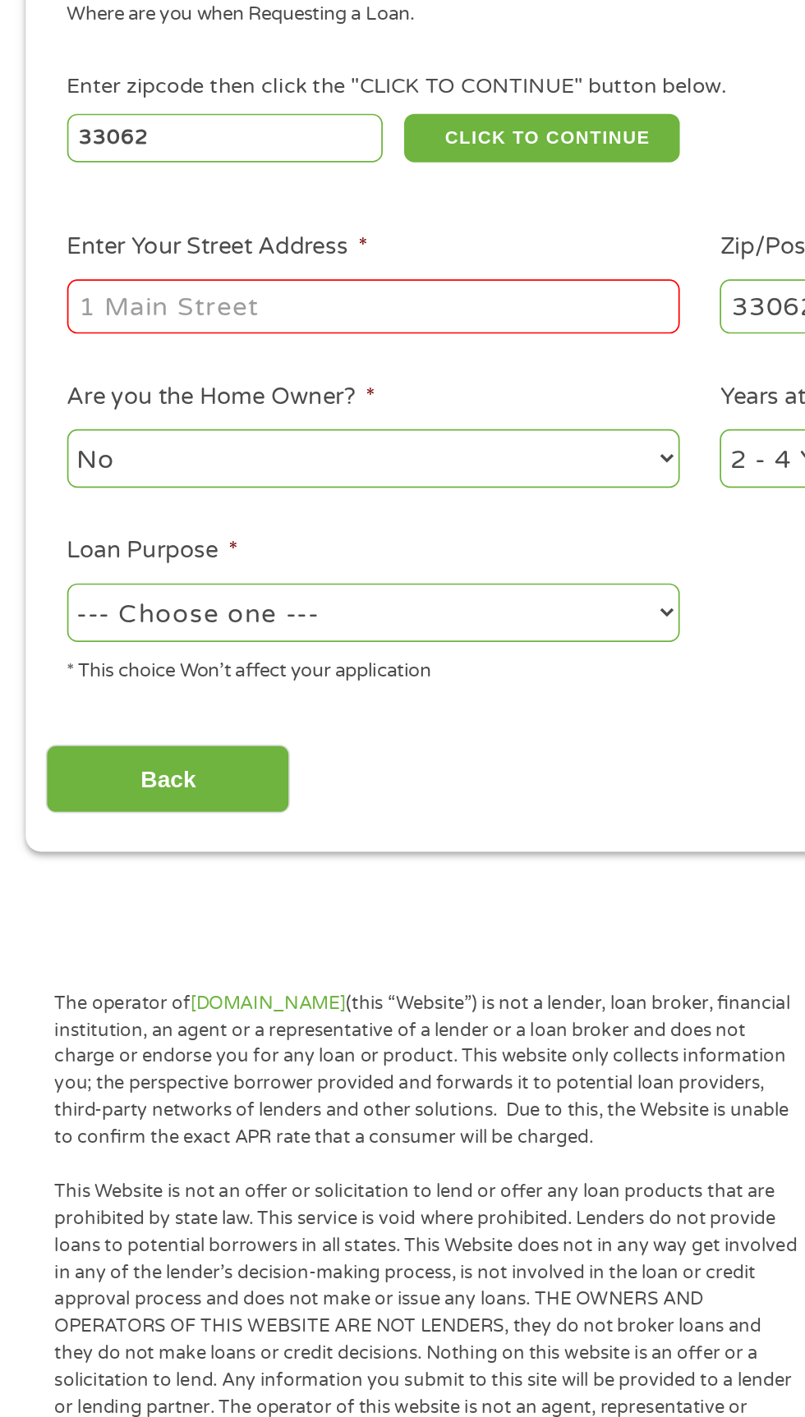
type input "[STREET_ADDRESS]"
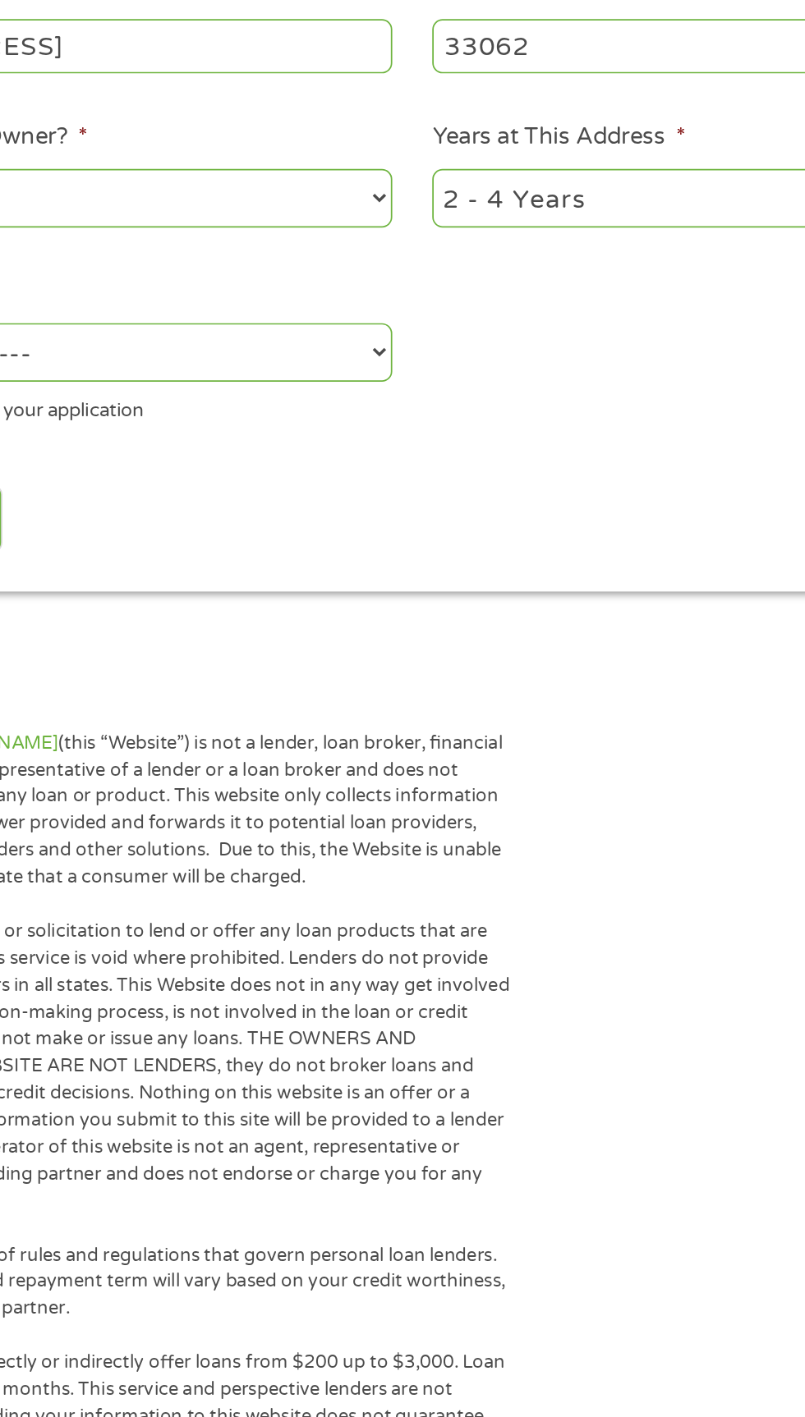
click at [525, 531] on select "1 Year or less 1 - 2 Years 2 - 4 Years Over 4 Years" at bounding box center [590, 515] width 352 height 34
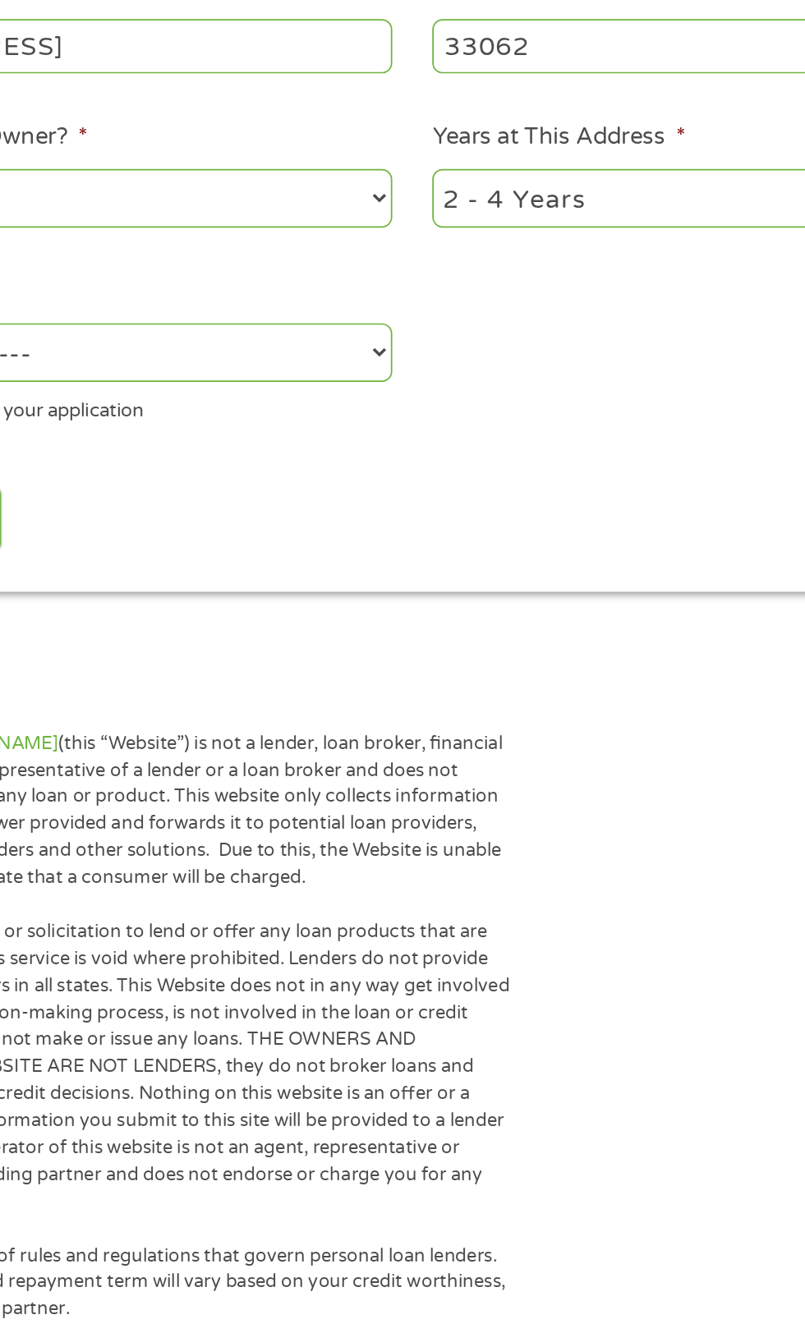
select select "60months"
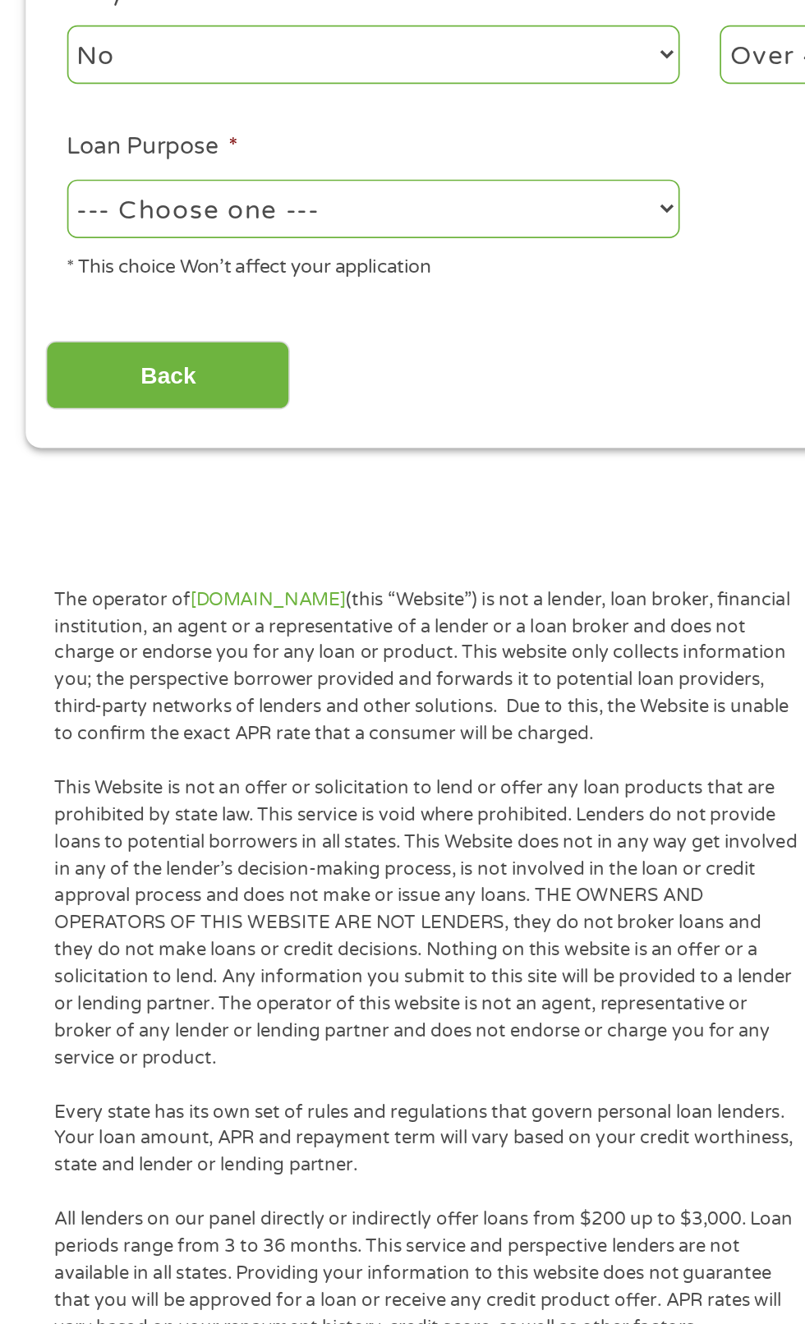
click at [234, 620] on select "--- Choose one --- Pay Bills Debt Consolidation Home Improvement Major Purchase…" at bounding box center [215, 603] width 352 height 34
select select "paybills"
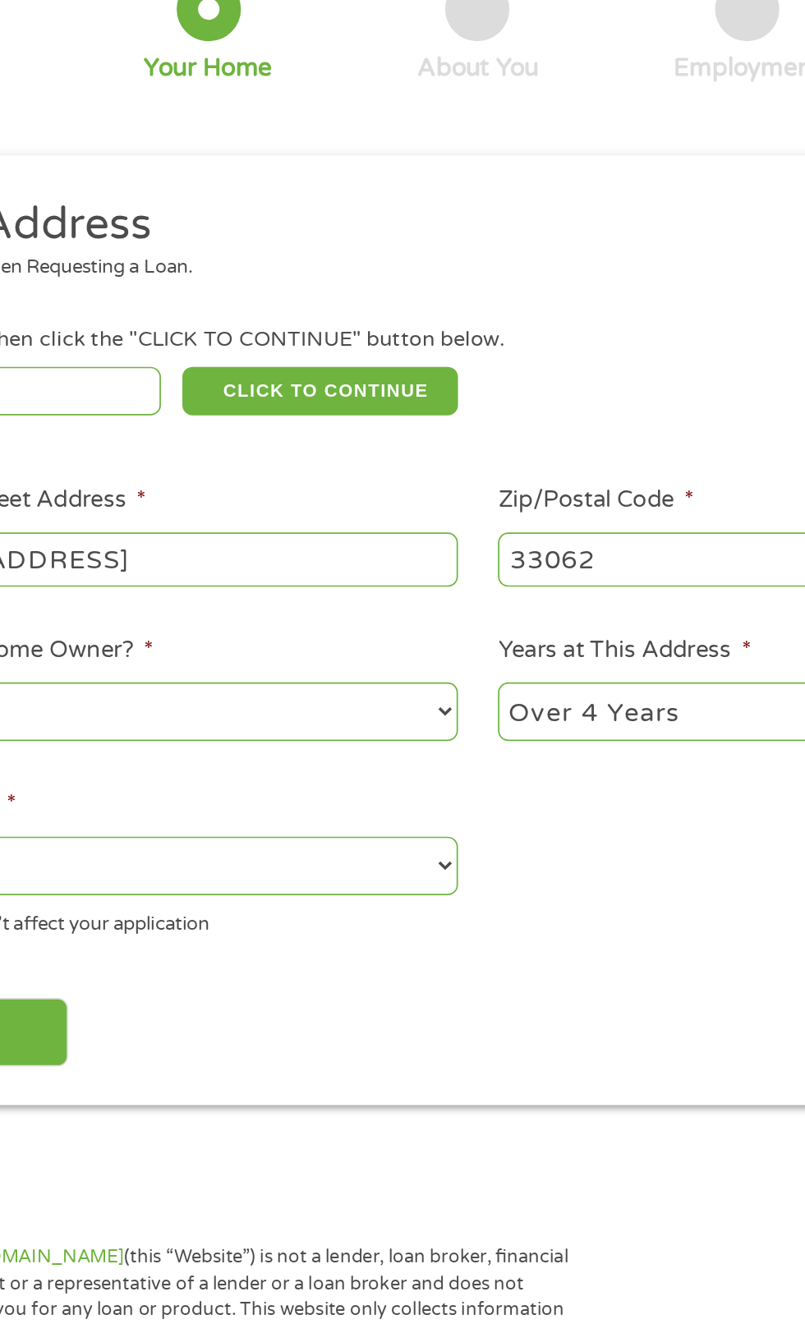
scroll to position [0, 0]
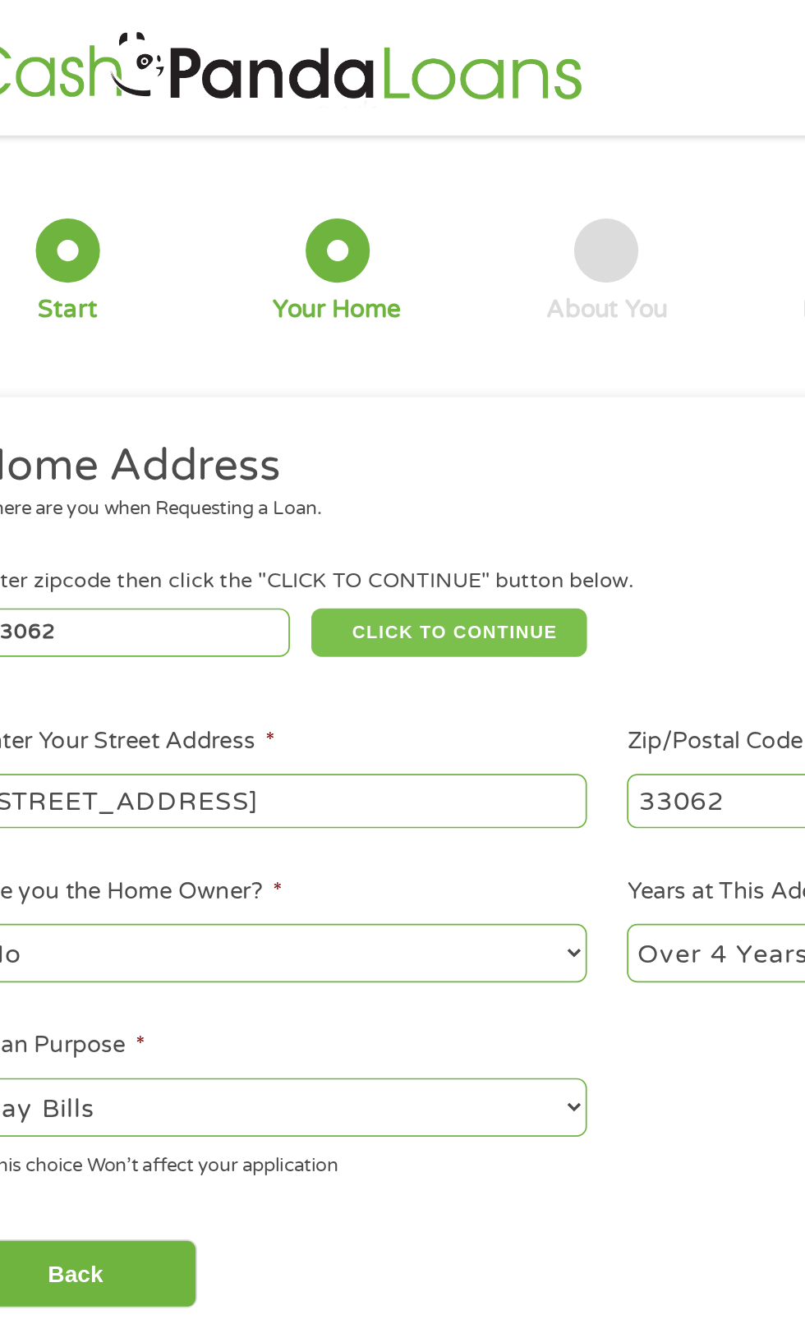
click at [351, 378] on button "CLICK TO CONTINUE" at bounding box center [311, 364] width 158 height 28
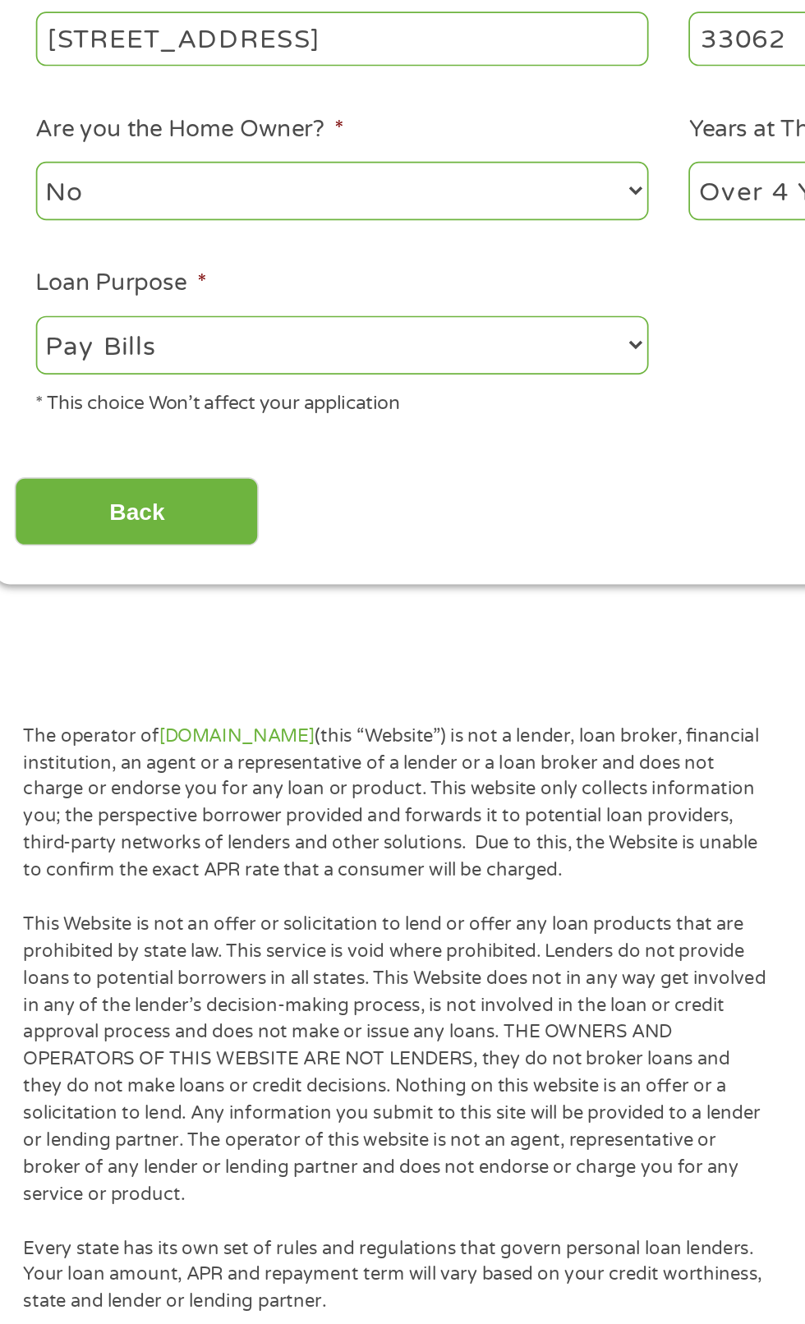
scroll to position [383, 0]
